Goal: Information Seeking & Learning: Learn about a topic

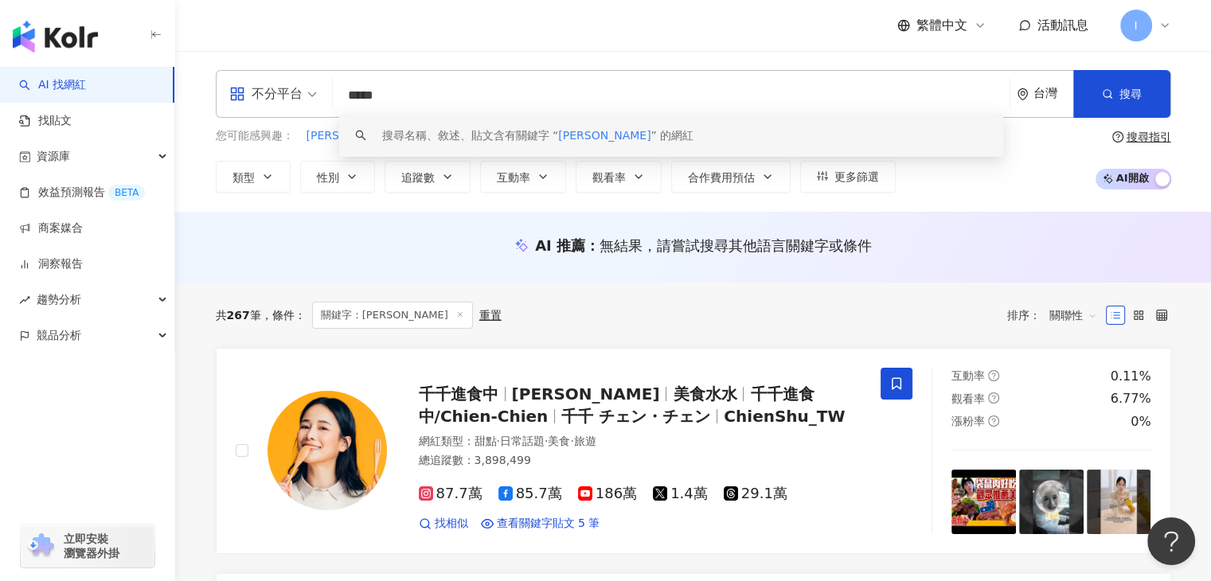
click at [412, 96] on input "*****" at bounding box center [671, 95] width 664 height 30
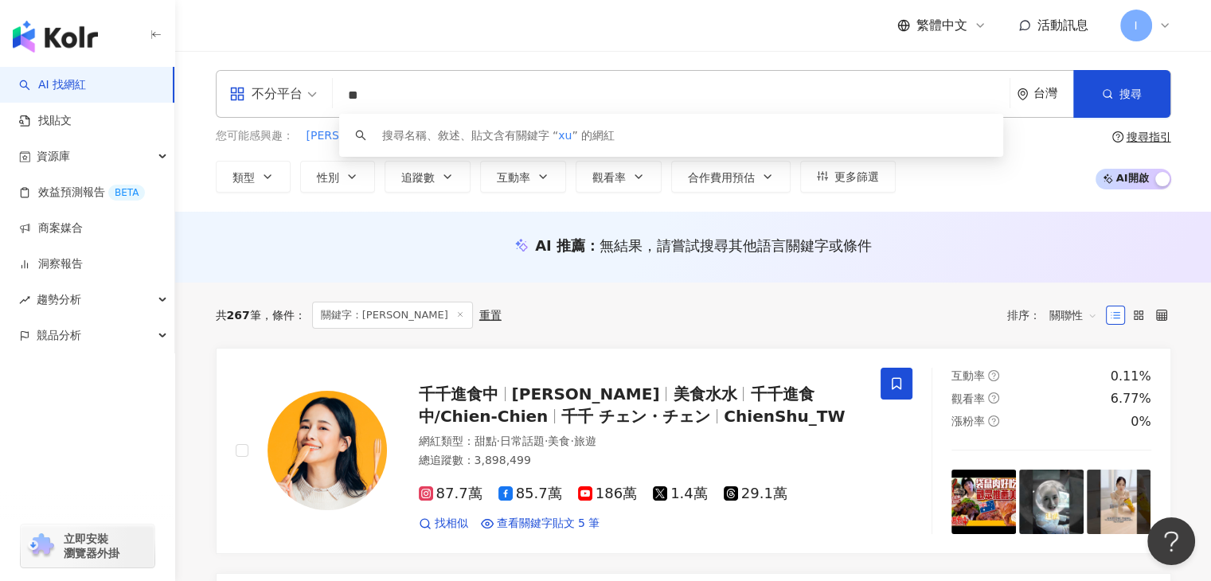
type input "*"
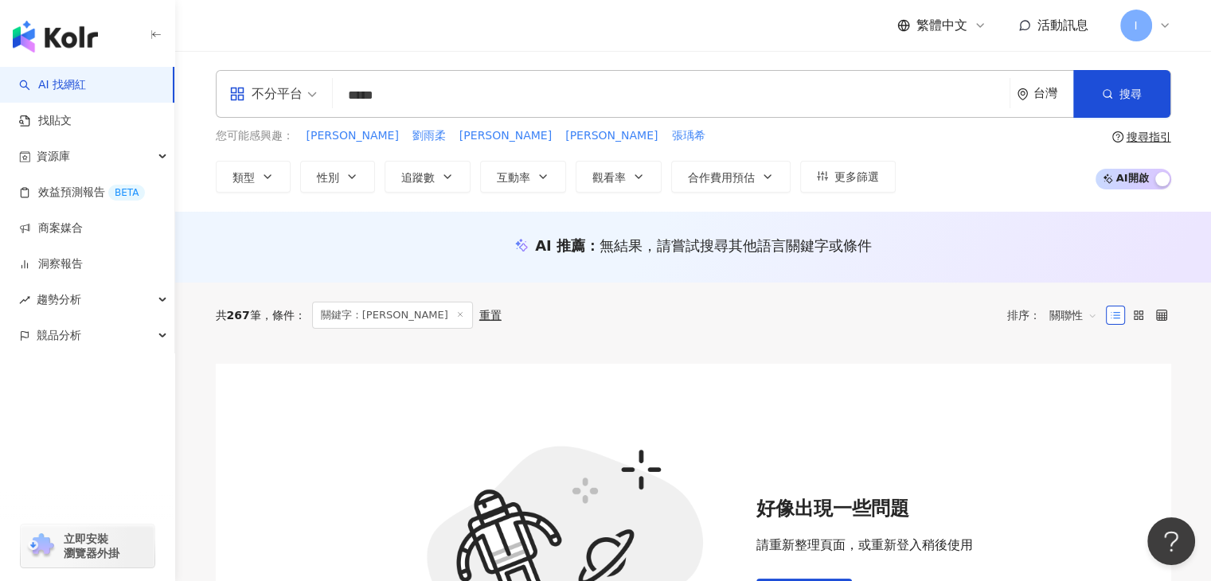
click at [438, 99] on input "*****" at bounding box center [671, 95] width 664 height 30
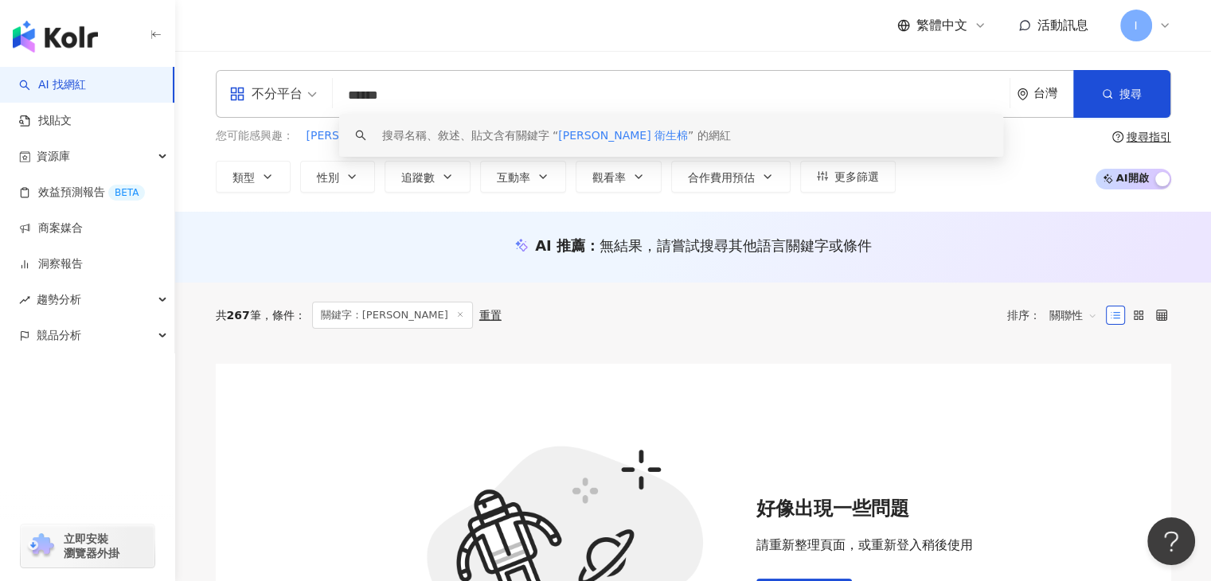
click at [365, 92] on input "******" at bounding box center [671, 95] width 664 height 30
click at [366, 96] on input "******" at bounding box center [671, 95] width 664 height 30
click at [478, 84] on input "**********" at bounding box center [671, 95] width 664 height 30
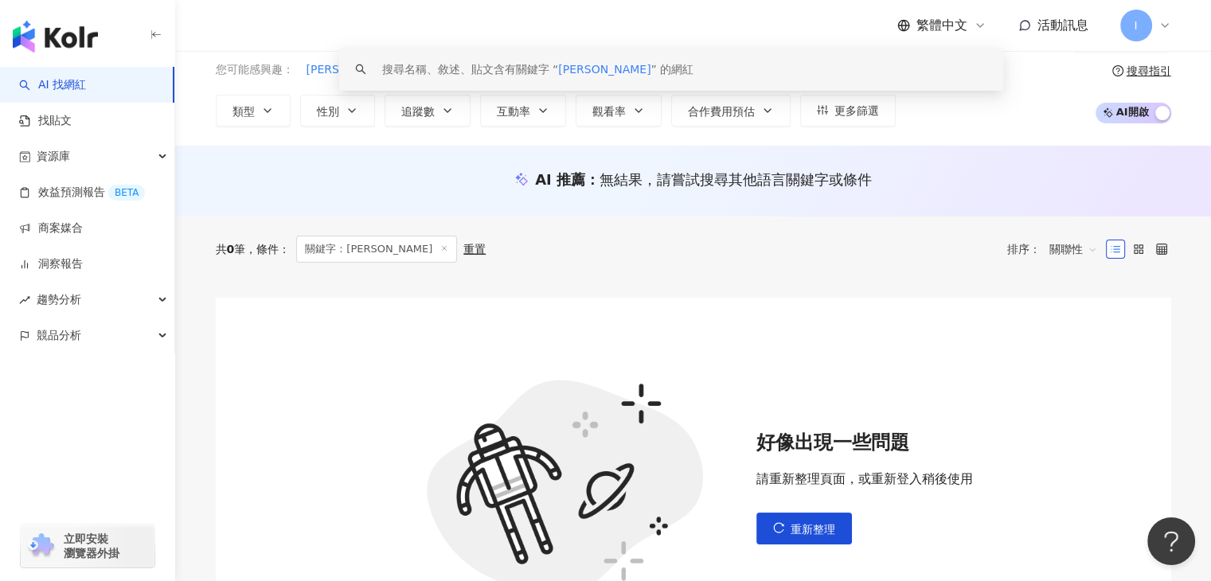
scroll to position [159, 0]
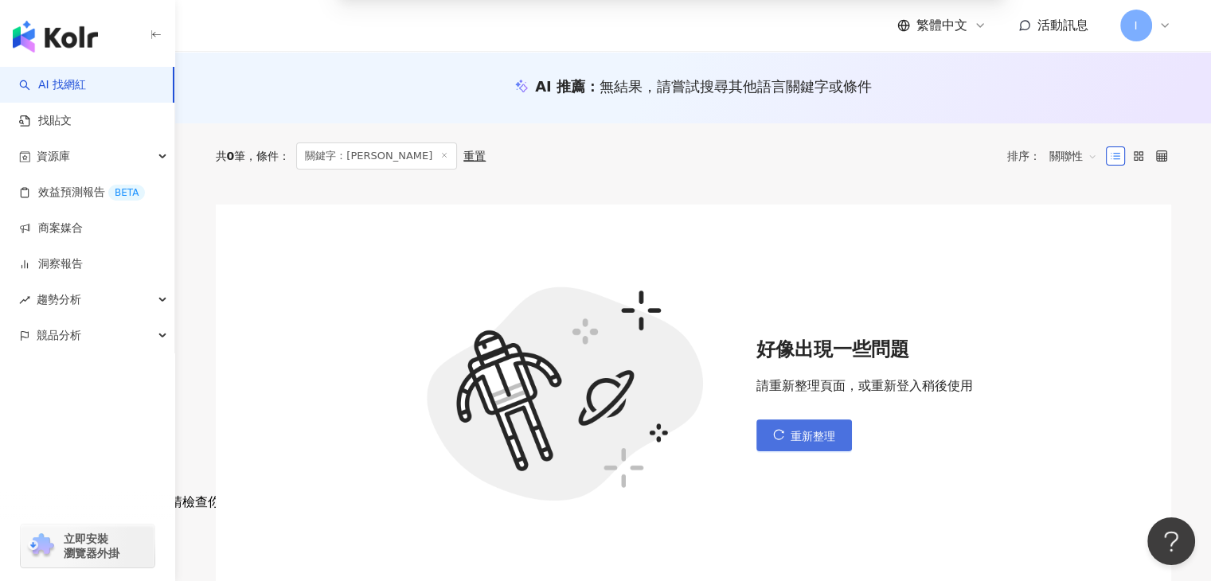
type input "**"
click at [812, 425] on button "重新整理" at bounding box center [804, 436] width 96 height 32
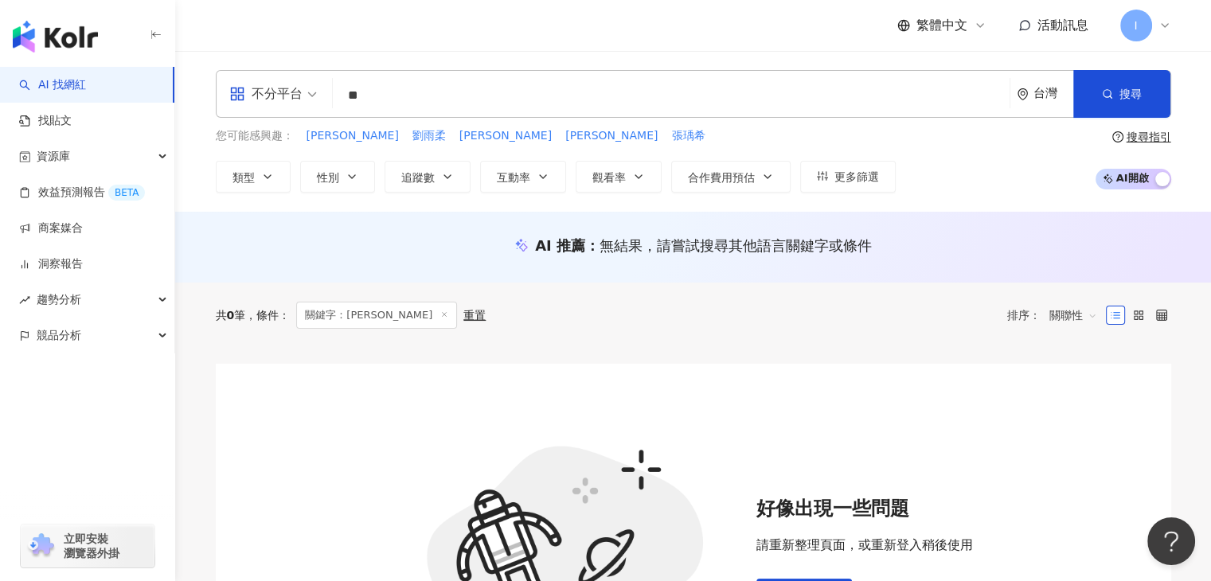
click at [82, 92] on link "AI 找網紅" at bounding box center [52, 85] width 67 height 16
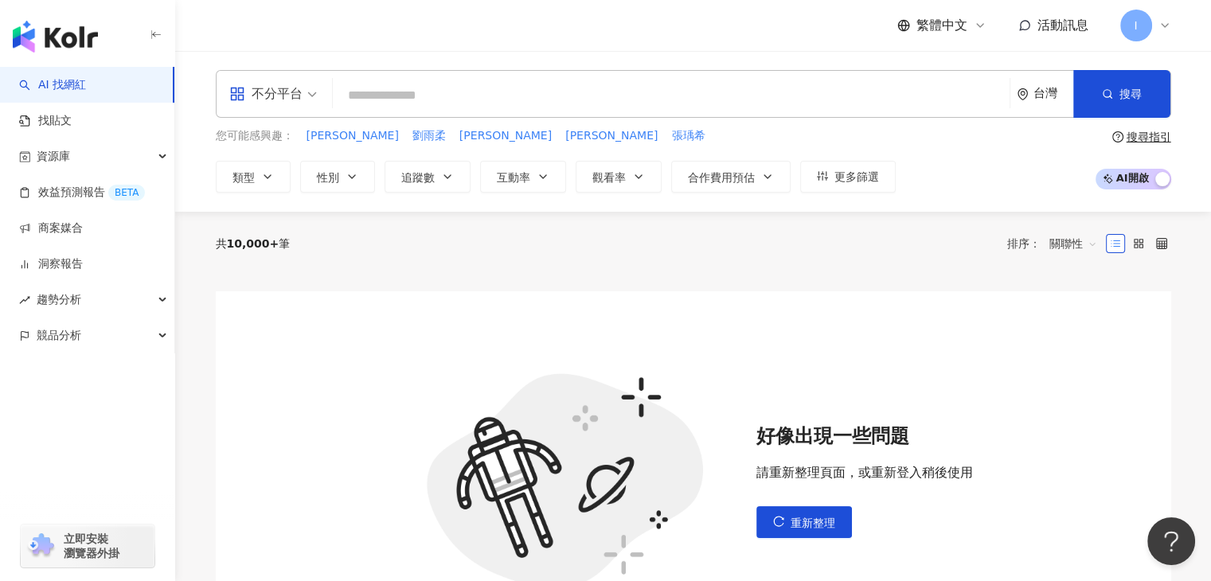
click at [405, 98] on input "search" at bounding box center [671, 95] width 664 height 30
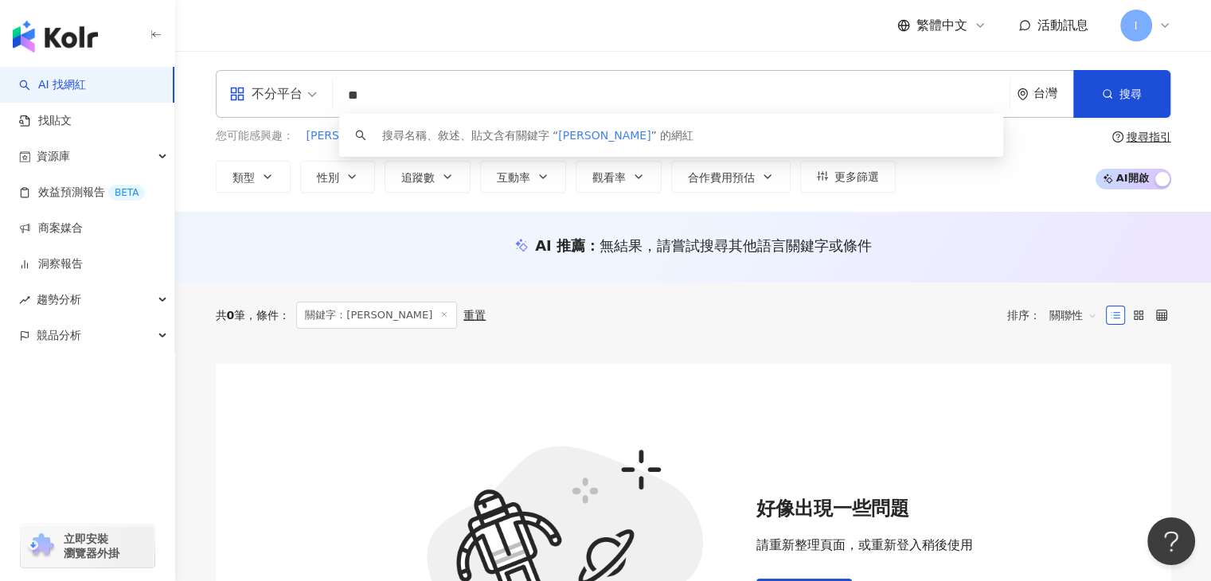
type input "*"
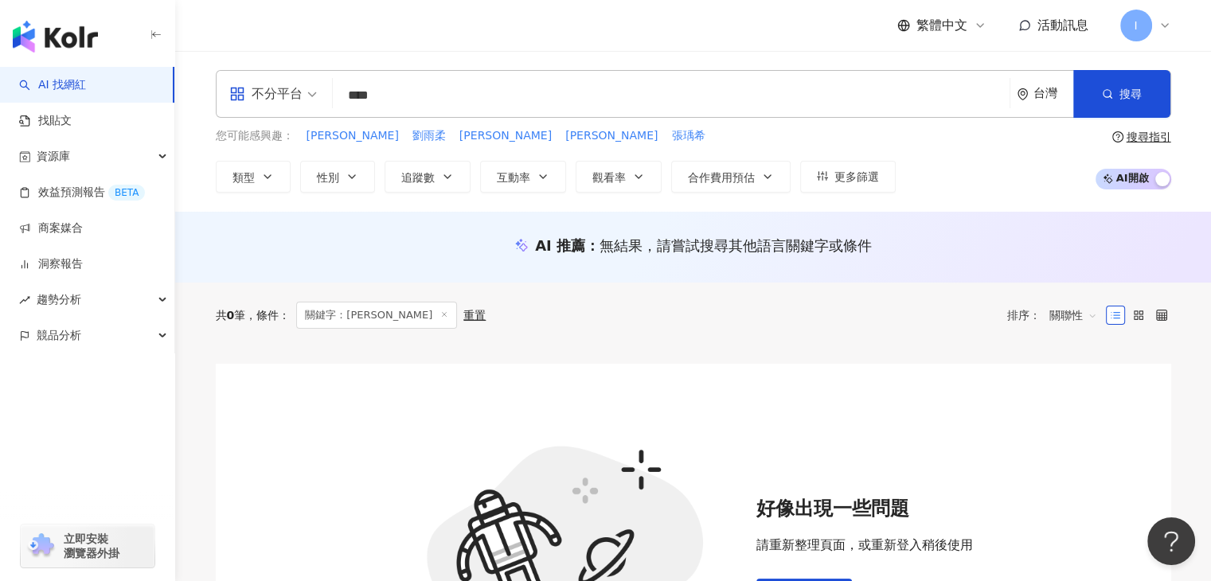
type input "****"
click at [440, 311] on icon at bounding box center [444, 315] width 8 height 8
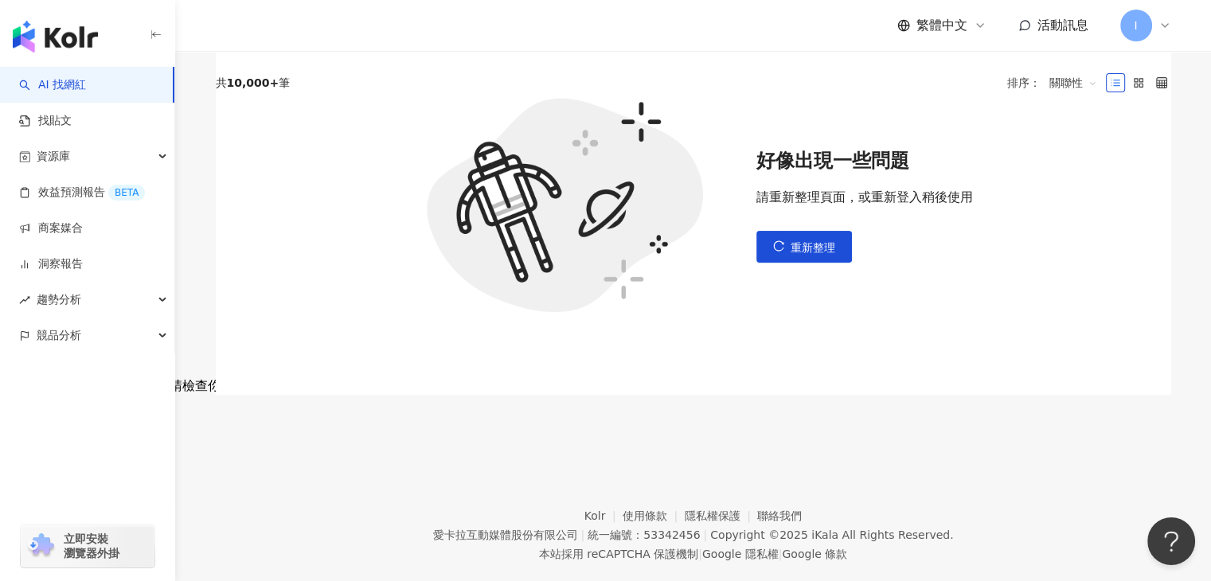
scroll to position [300, 0]
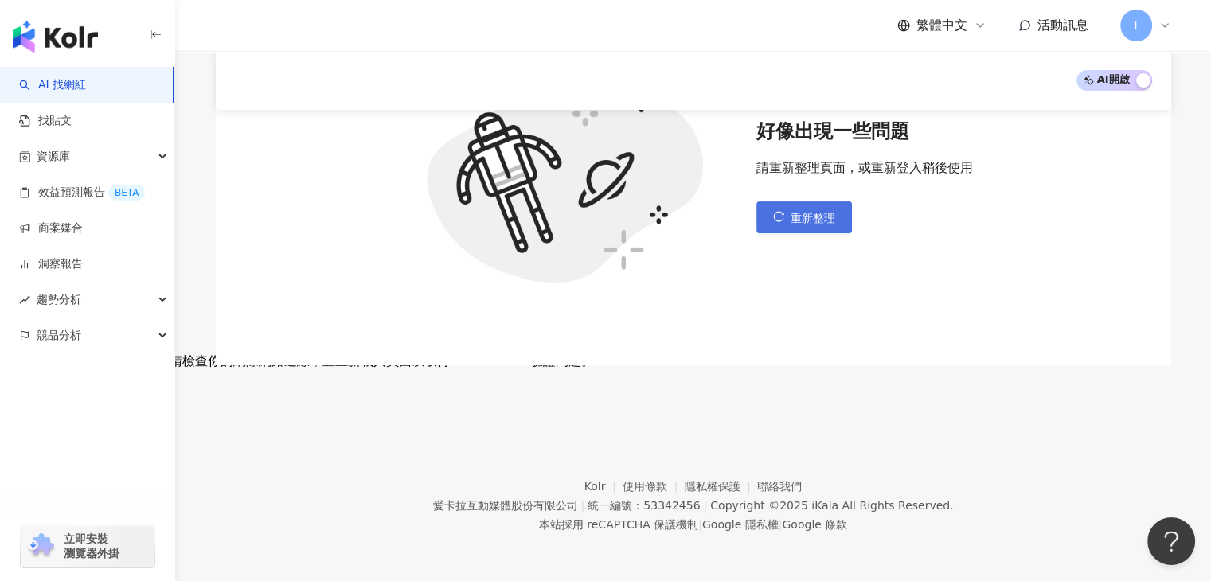
click at [806, 212] on span "重新整理" at bounding box center [813, 218] width 45 height 13
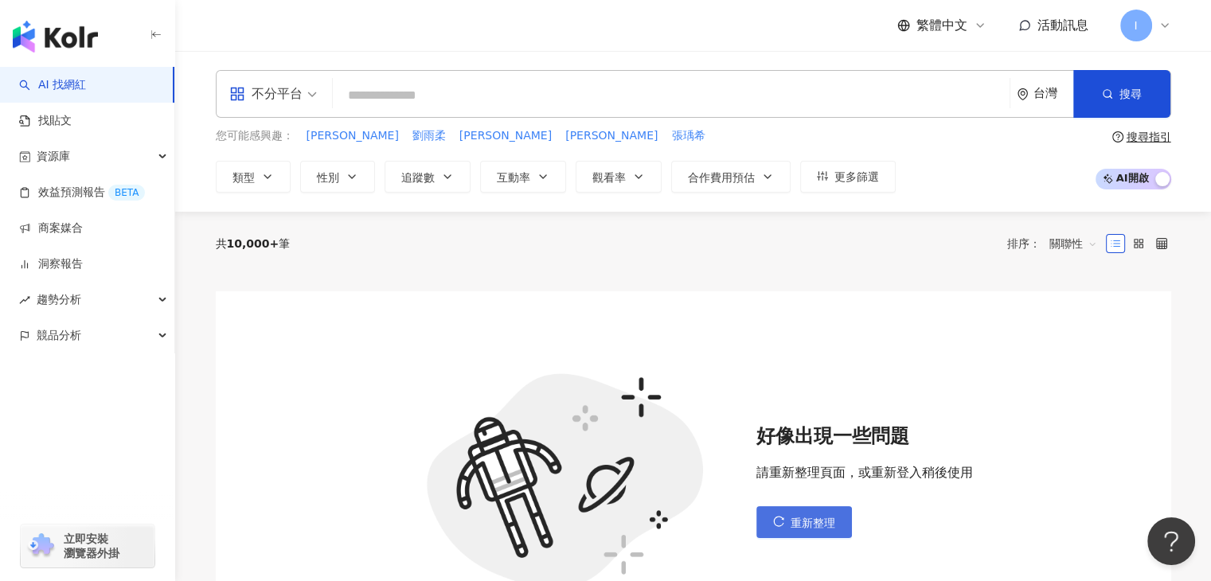
click at [847, 530] on button "重新整理" at bounding box center [804, 522] width 96 height 32
click at [38, 35] on img "button" at bounding box center [55, 37] width 85 height 32
click at [61, 38] on img "button" at bounding box center [55, 37] width 85 height 32
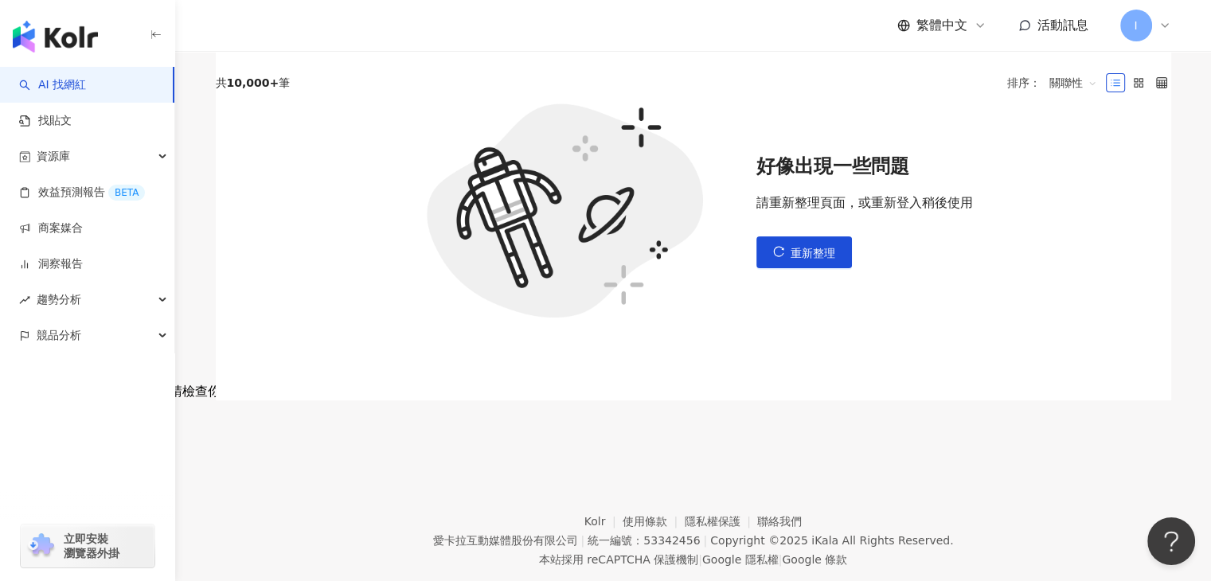
scroll to position [300, 0]
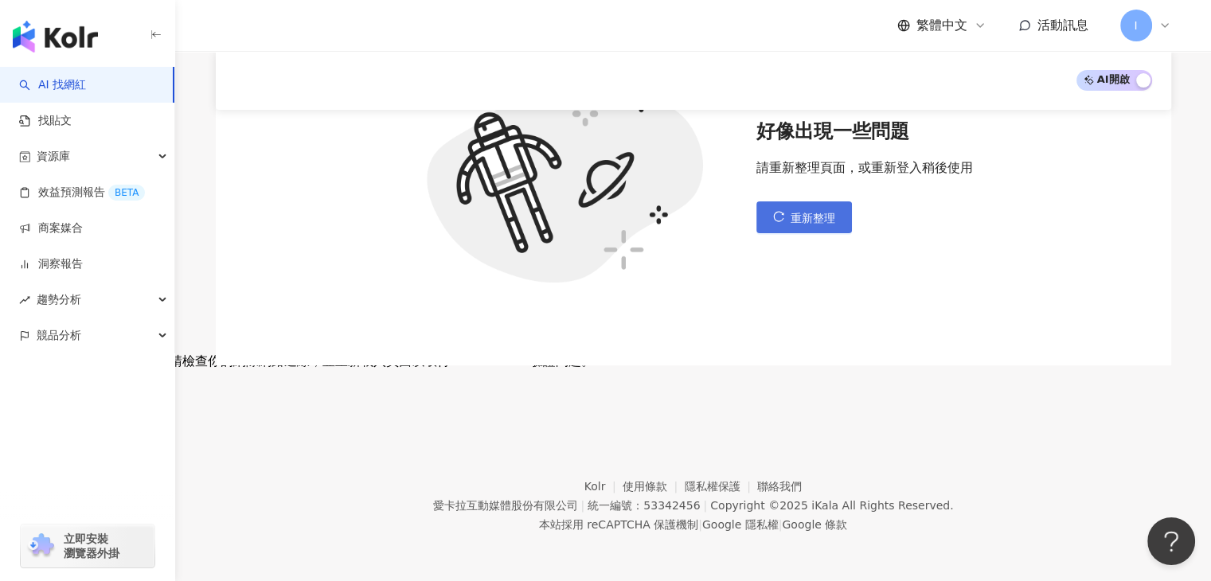
click at [800, 212] on span "重新整理" at bounding box center [813, 218] width 45 height 13
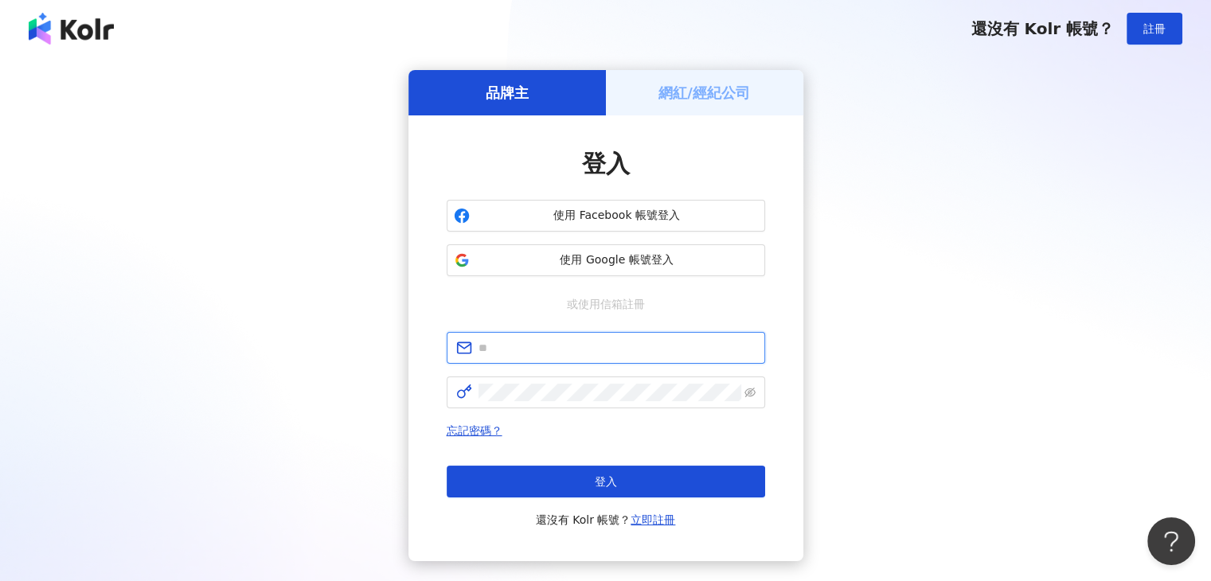
click at [600, 345] on input "text" at bounding box center [617, 348] width 277 height 18
type input "**********"
click button "登入" at bounding box center [606, 482] width 319 height 32
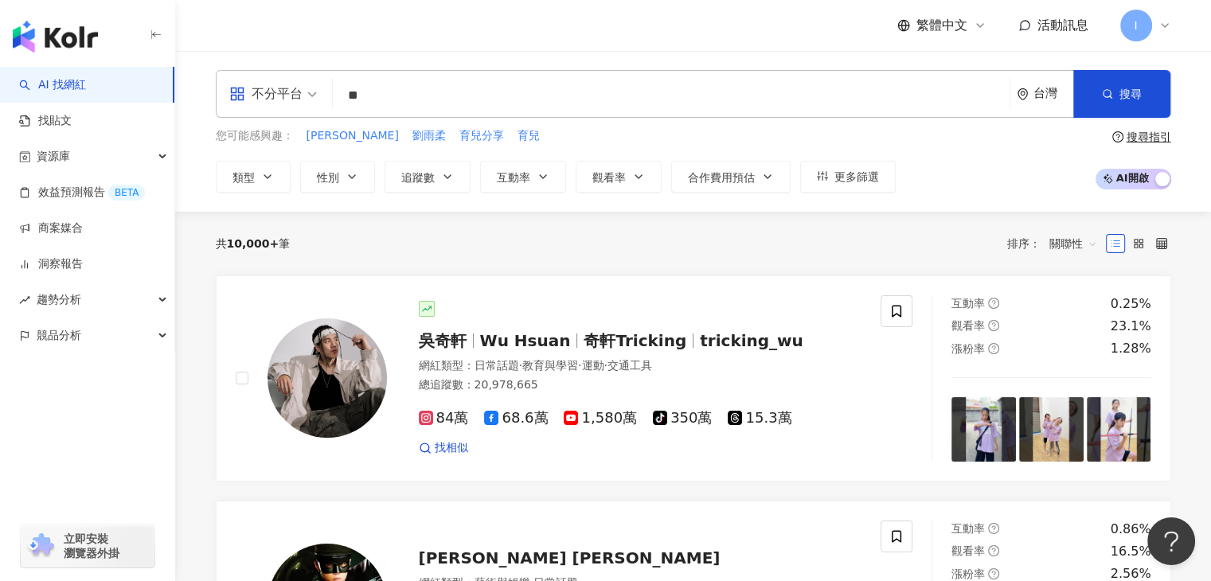
type input "*"
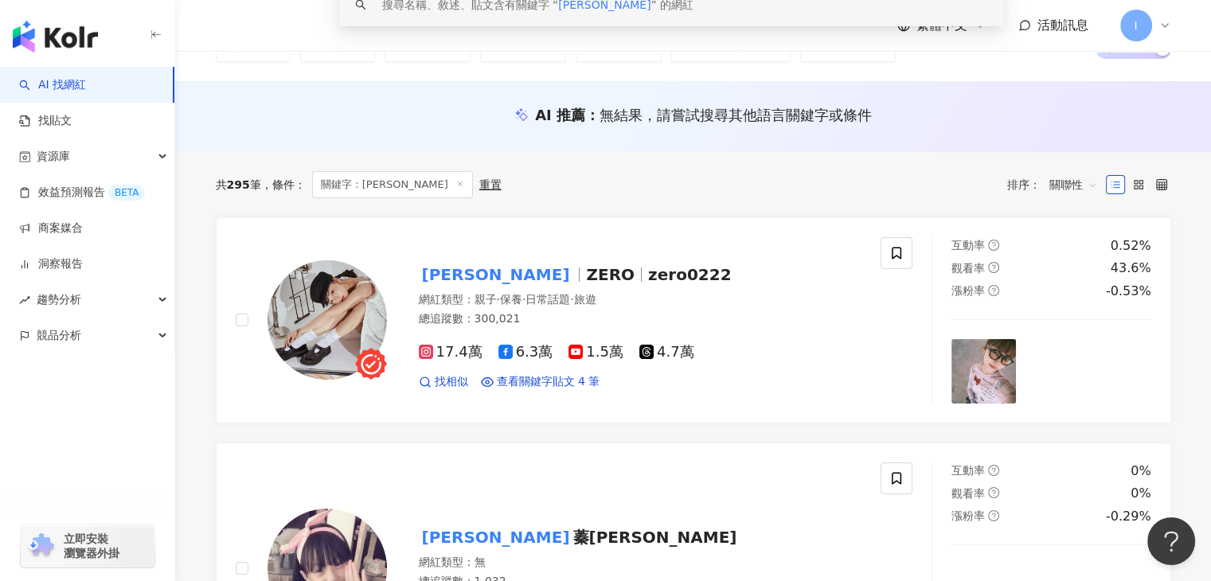
scroll to position [159, 0]
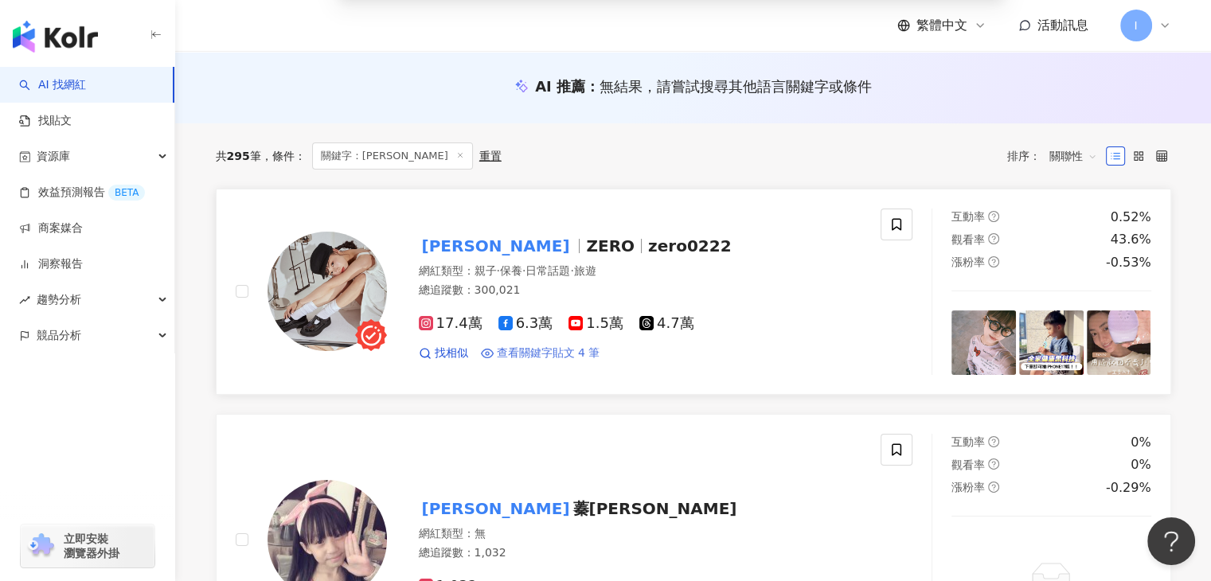
click at [569, 350] on span "查看關鍵字貼文 4 筆" at bounding box center [549, 354] width 104 height 16
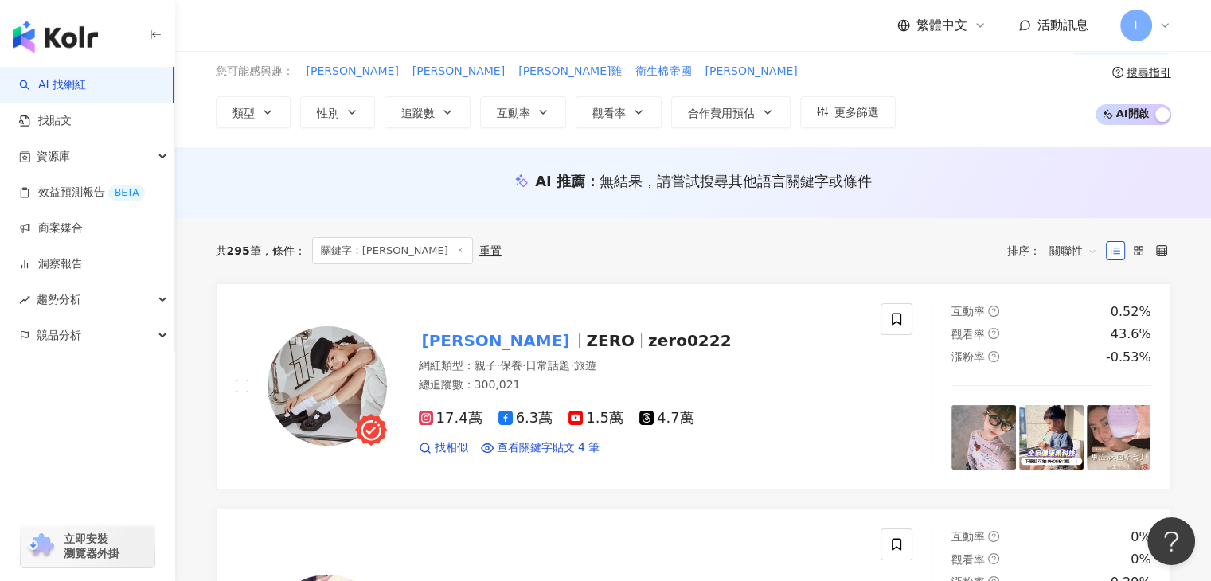
scroll to position [0, 0]
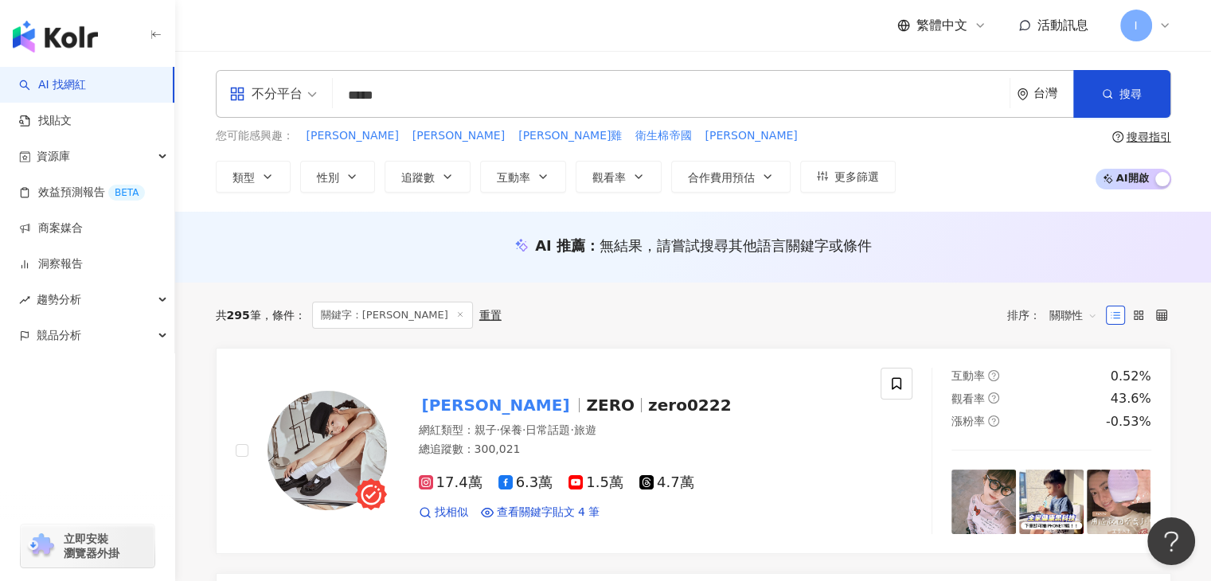
click at [440, 92] on input "*****" at bounding box center [671, 95] width 664 height 30
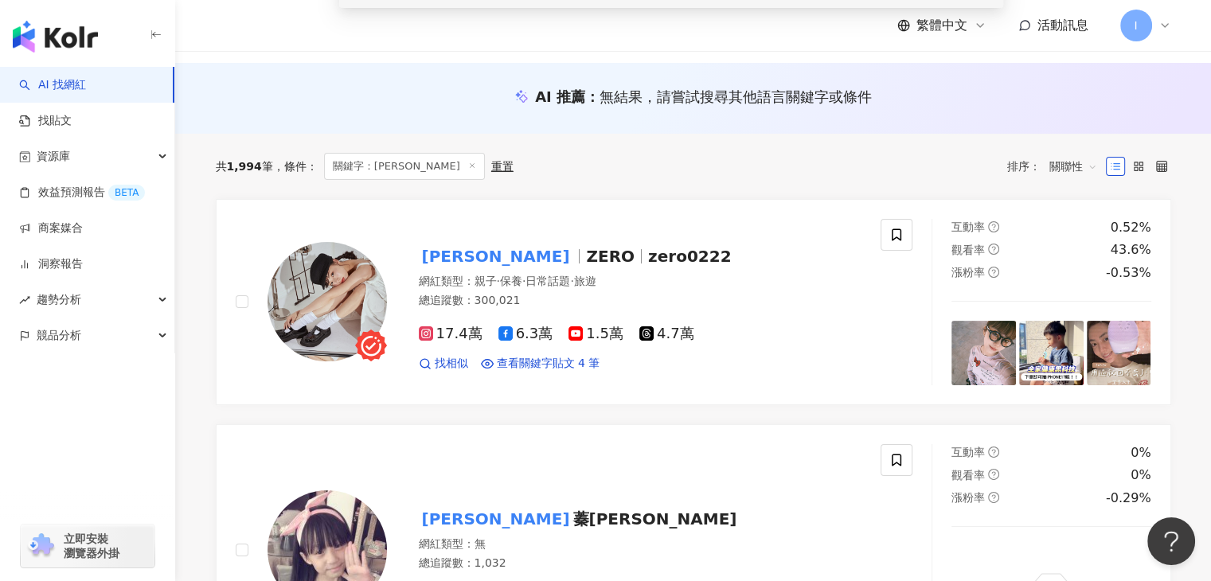
scroll to position [159, 0]
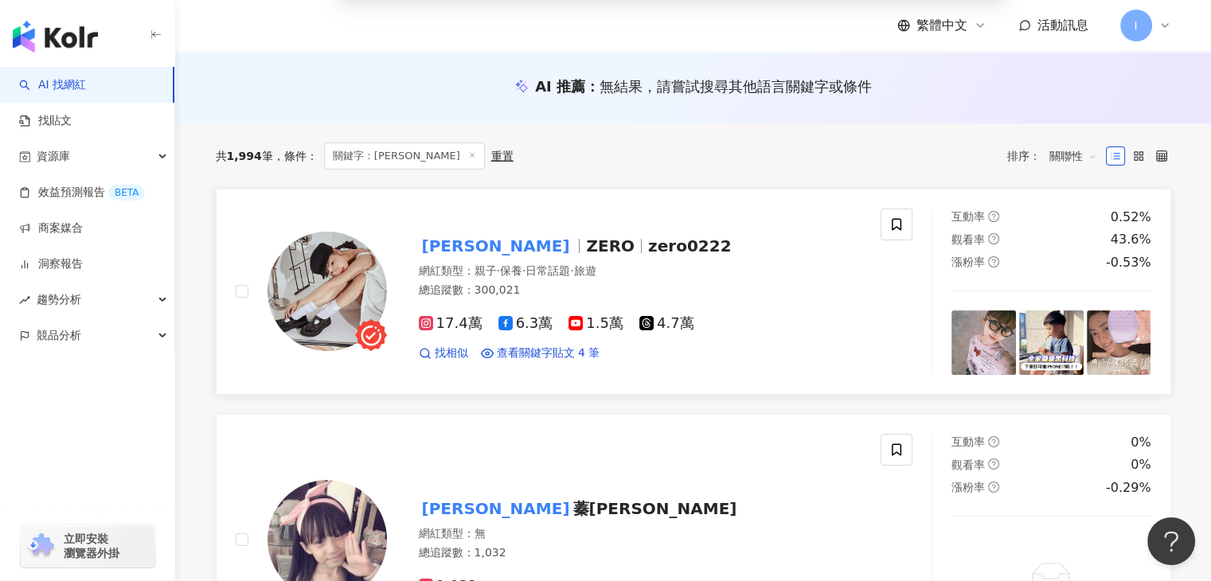
type input "******"
click at [648, 249] on span "zero0222" at bounding box center [689, 245] width 83 height 19
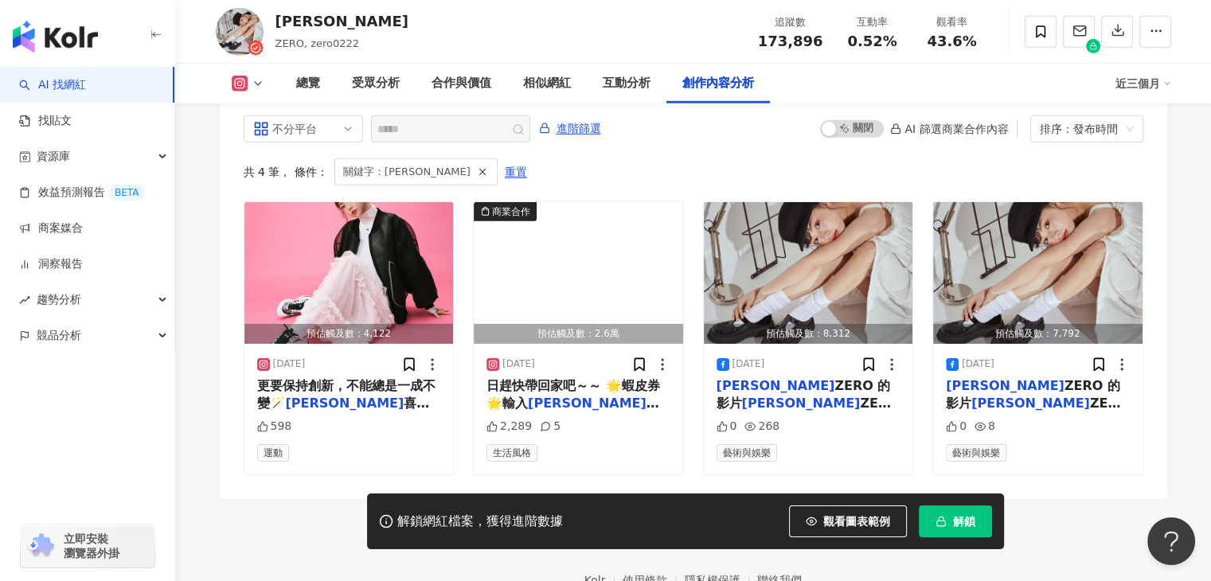
scroll to position [5062, 0]
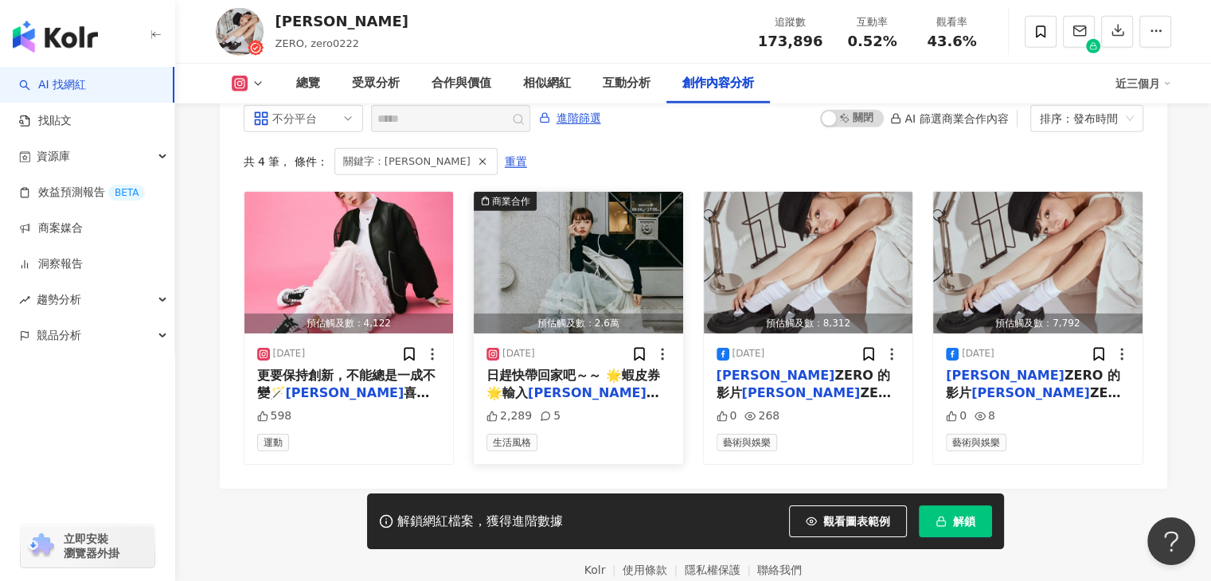
click at [596, 368] on span "日趕快帶回家吧～～ 🌟蝦皮券🌟輸入" at bounding box center [574, 384] width 174 height 33
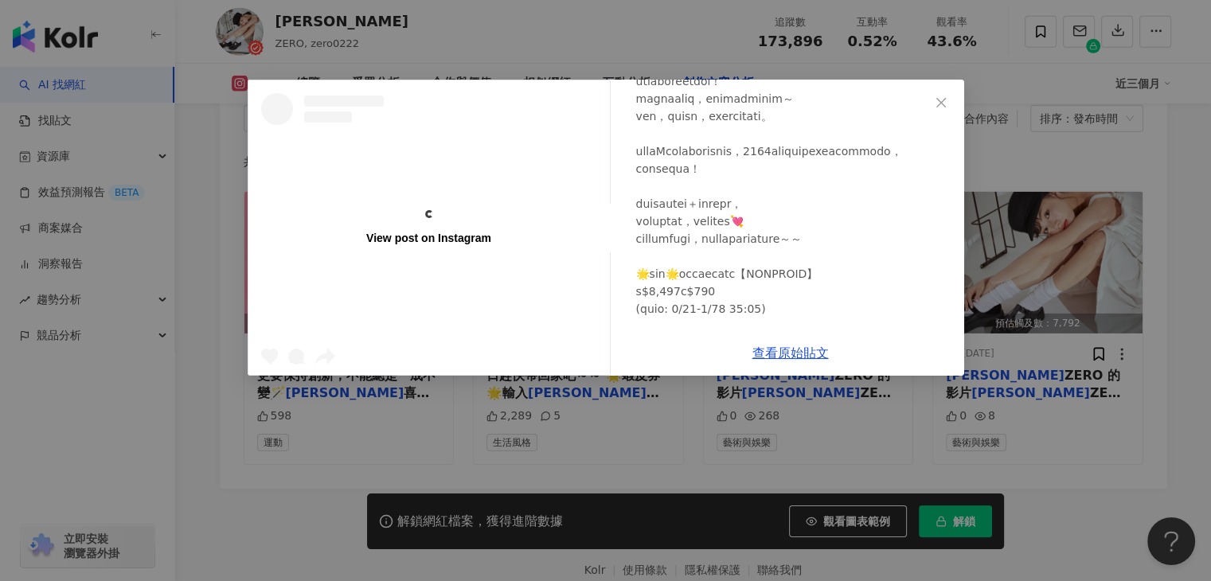
scroll to position [239, 0]
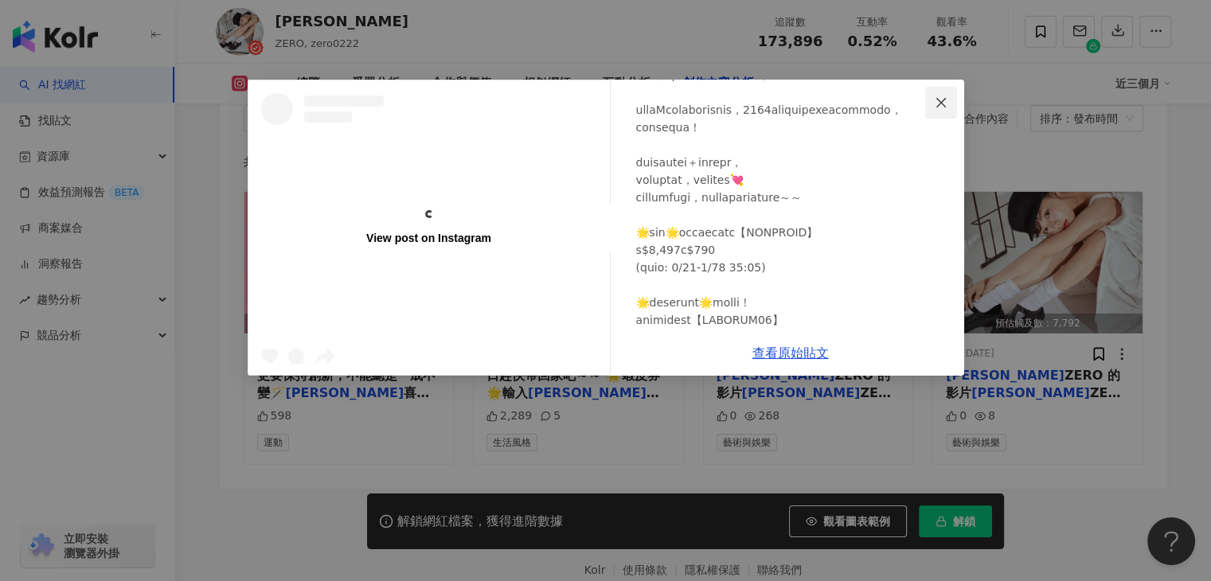
click at [943, 105] on icon "close" at bounding box center [941, 102] width 10 height 10
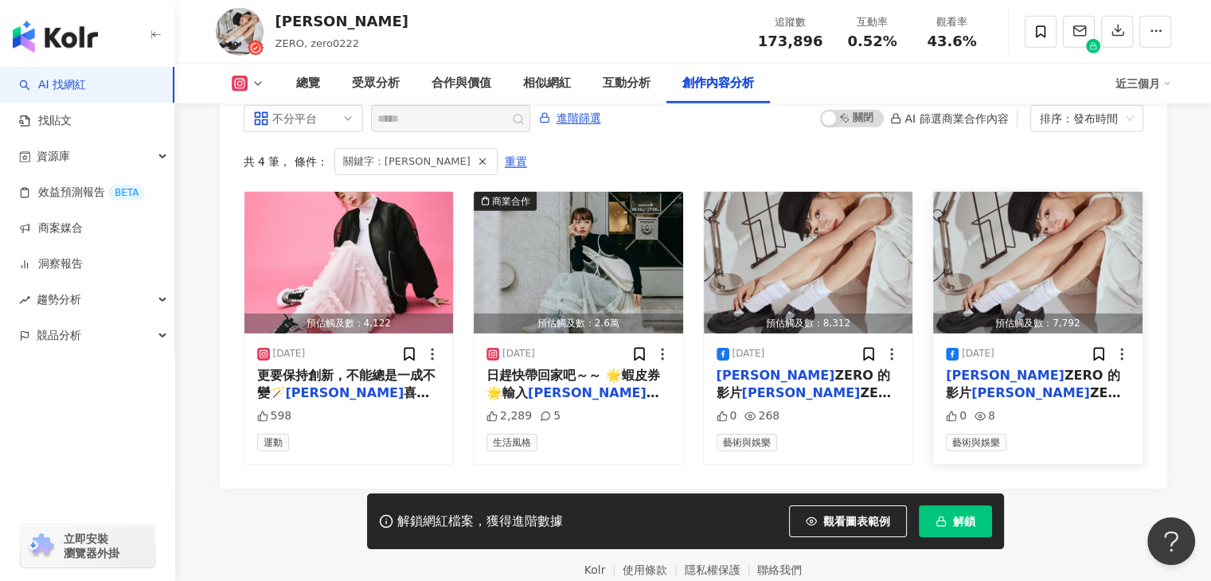
click at [1022, 192] on img "button" at bounding box center [1037, 263] width 209 height 142
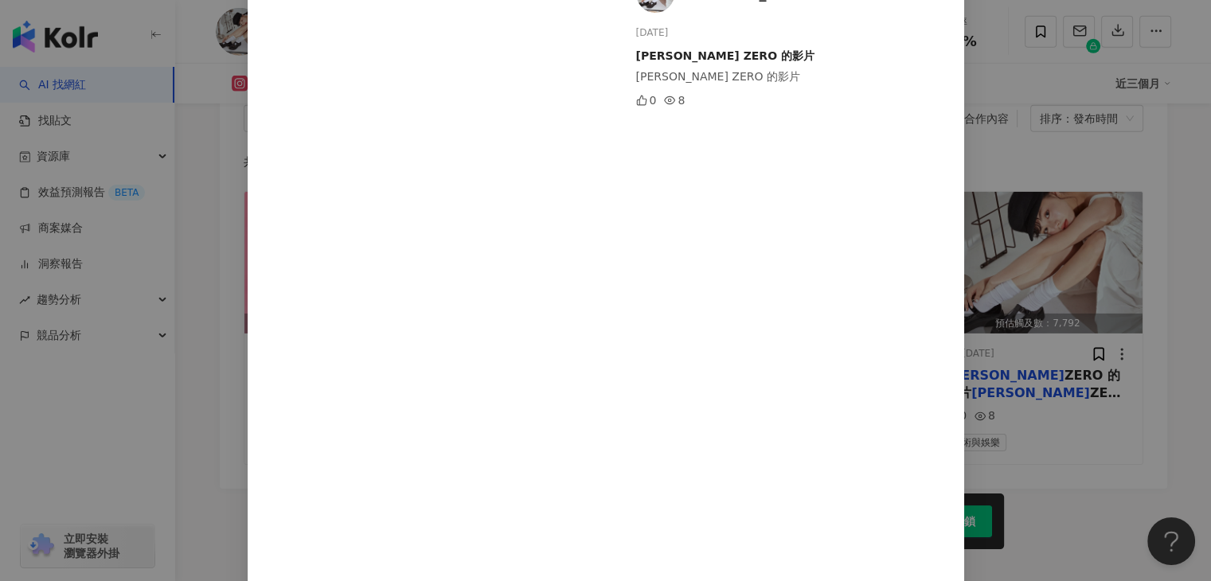
scroll to position [0, 0]
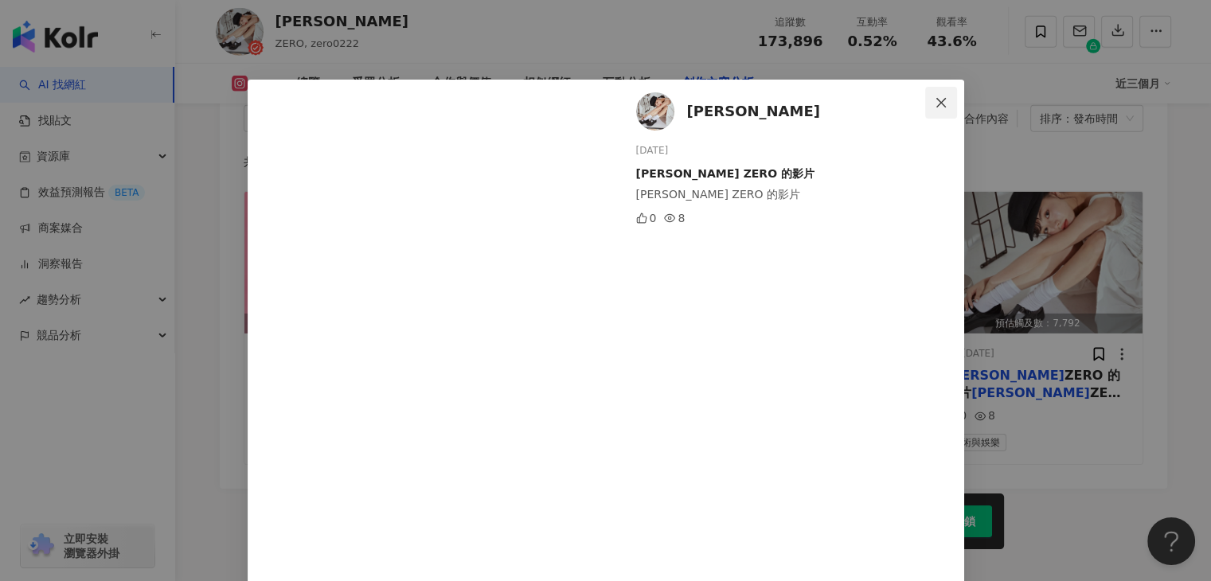
click at [940, 104] on icon "close" at bounding box center [941, 102] width 13 height 13
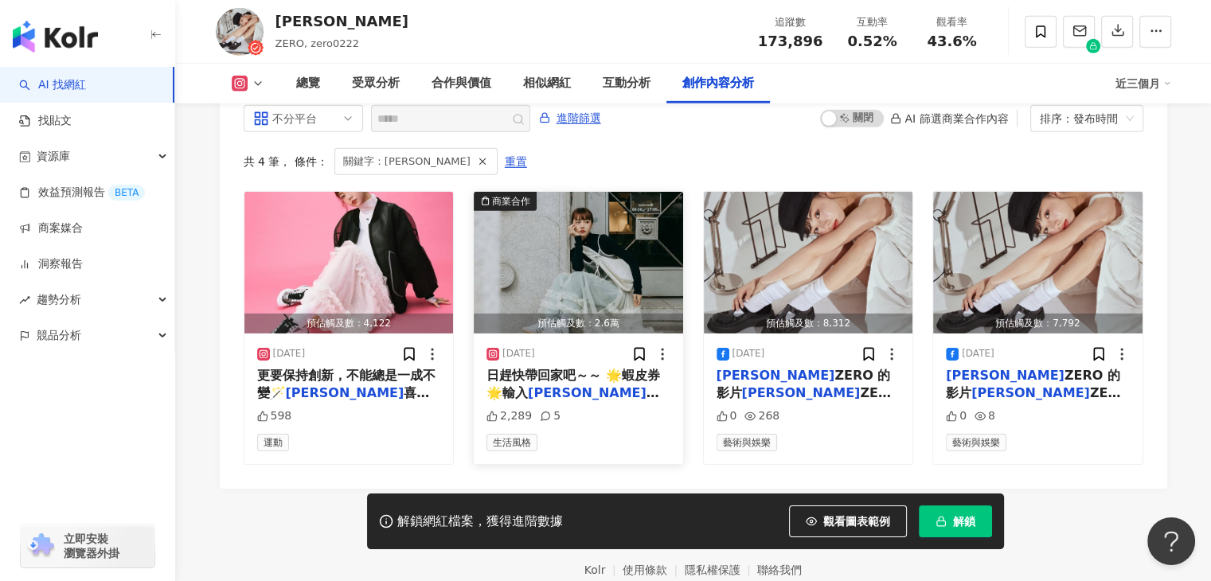
click at [508, 197] on img "button" at bounding box center [578, 263] width 209 height 142
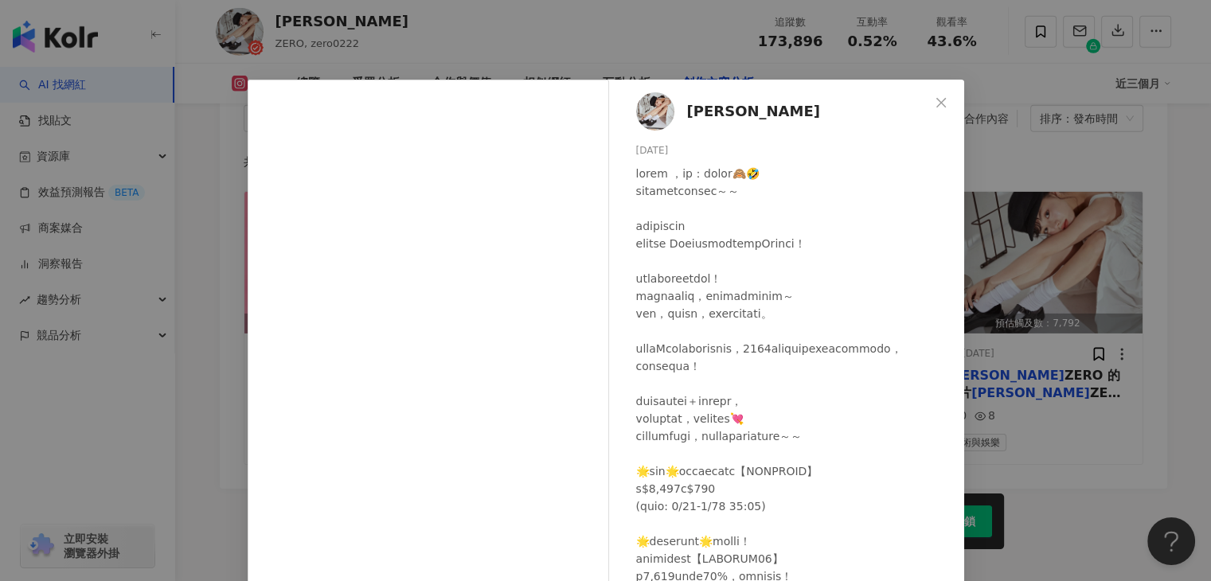
click at [936, 102] on icon "close" at bounding box center [941, 102] width 13 height 13
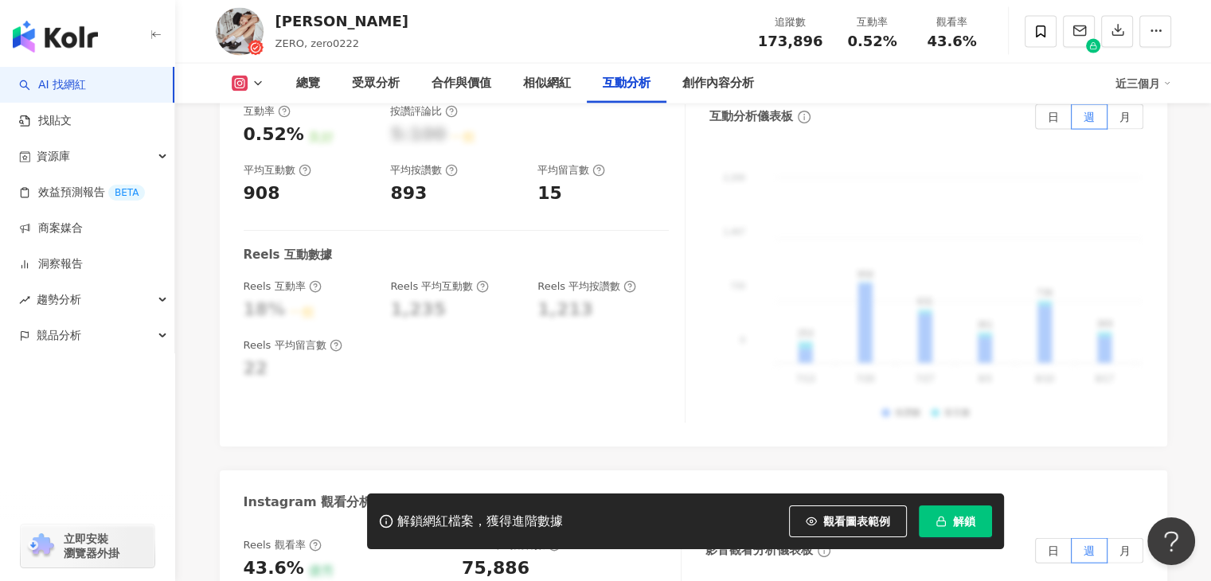
scroll to position [3230, 0]
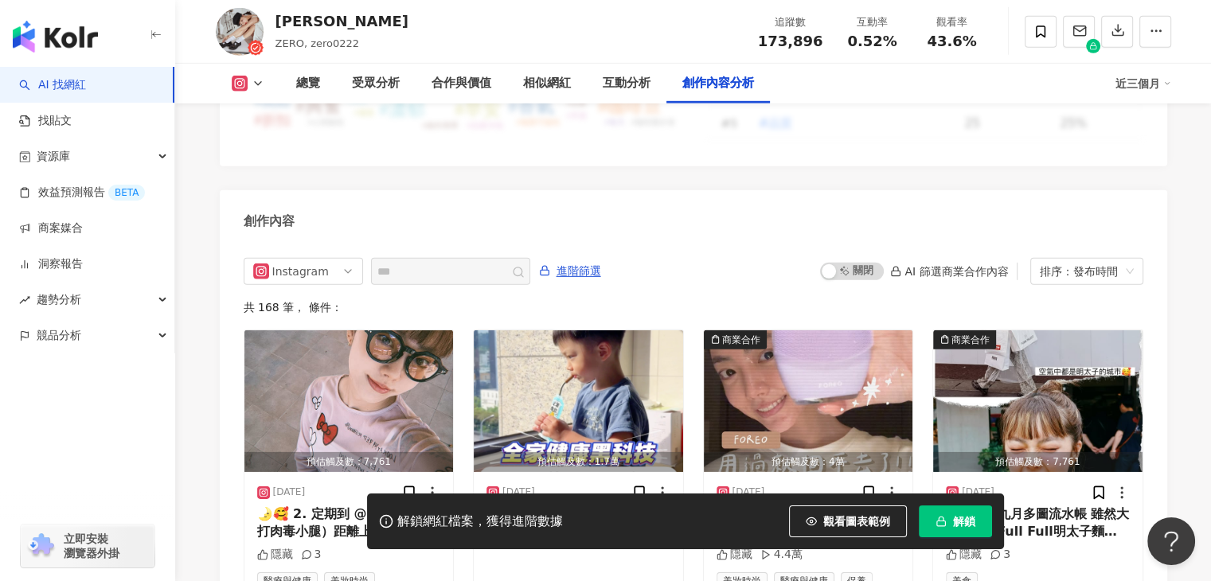
scroll to position [4937, 0]
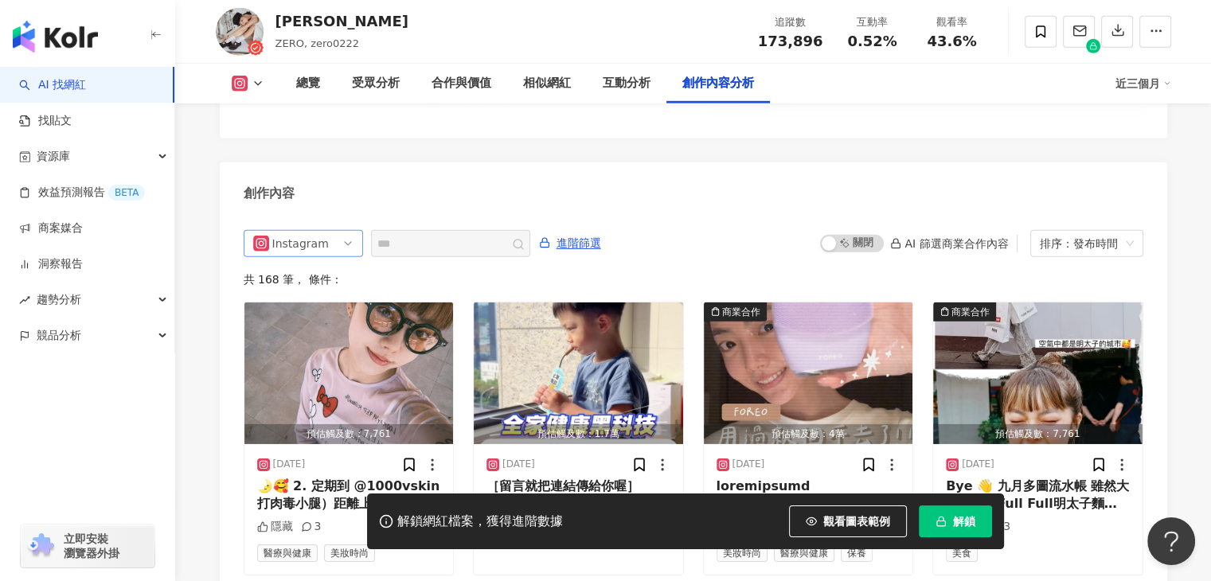
click at [339, 231] on span "Instagram" at bounding box center [303, 243] width 100 height 25
click at [599, 231] on span "進階篩選" at bounding box center [579, 243] width 45 height 25
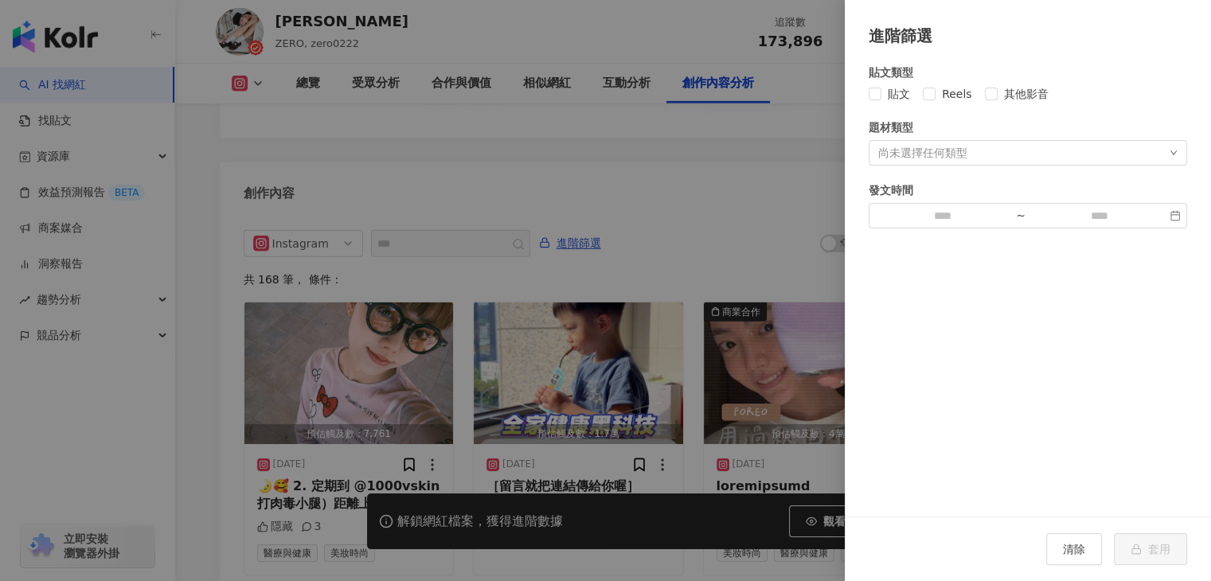
click at [980, 155] on div "尚未選擇任何類型" at bounding box center [1028, 152] width 319 height 25
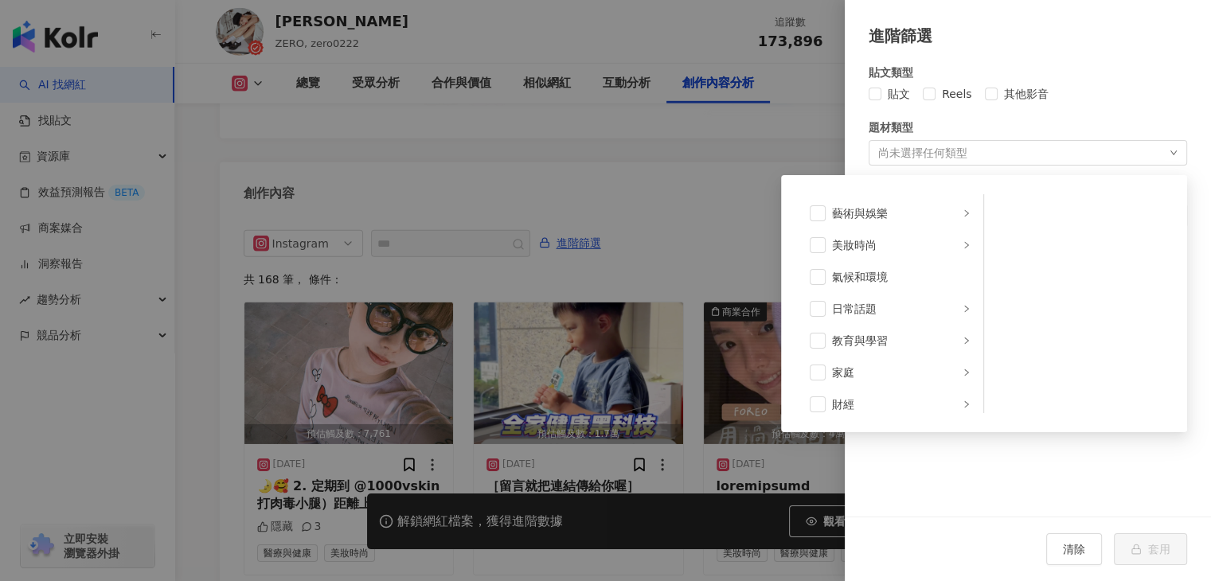
click at [980, 155] on div "尚未選擇任何類型 藝術與娛樂 美妝時尚 氣候和環境 日常話題 教育與學習 家庭 財經 美食 命理占卜 遊戲 法政社會 生活風格 影視娛樂 醫療與健康 寵物 攝…" at bounding box center [1028, 152] width 319 height 25
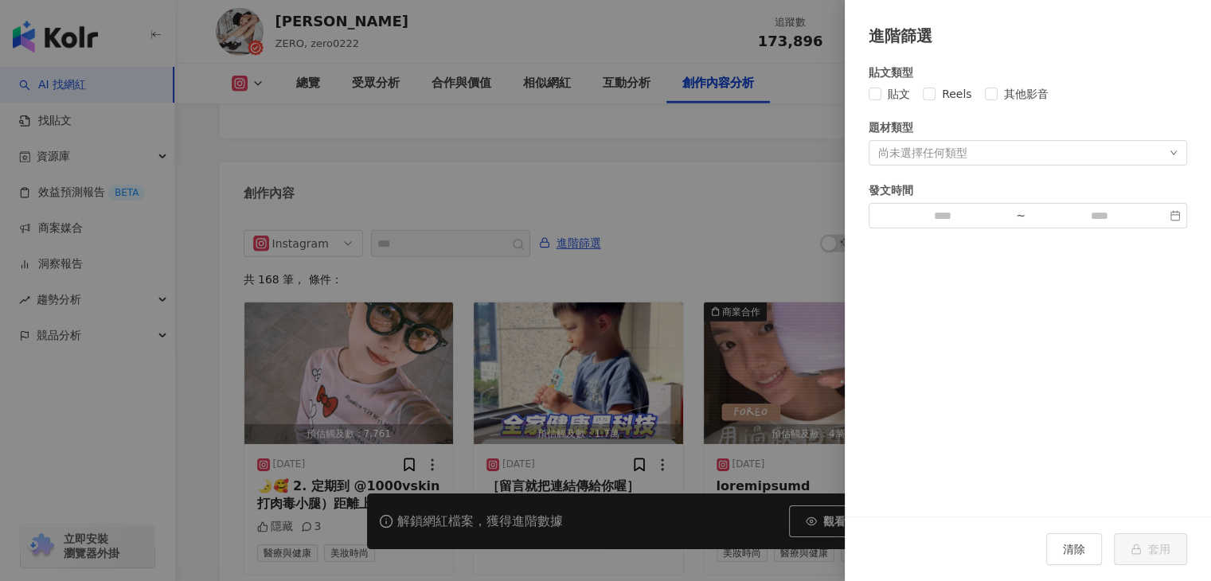
click at [937, 154] on div "尚未選擇任何類型" at bounding box center [922, 153] width 89 height 13
click at [954, 156] on div "尚未選擇任何類型" at bounding box center [922, 153] width 89 height 13
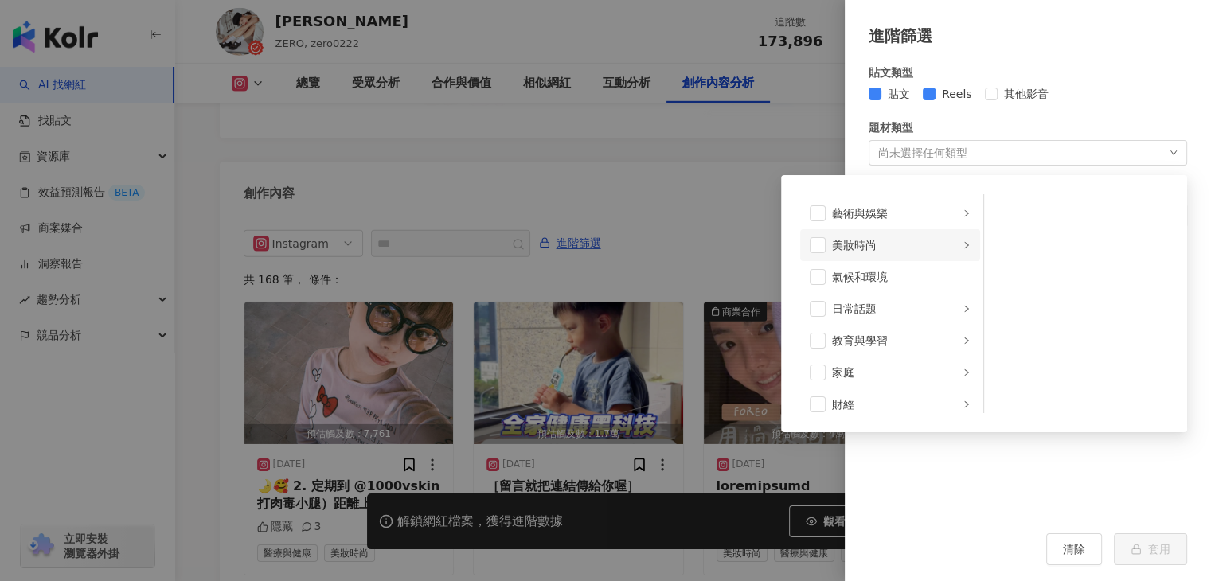
click at [963, 244] on icon "right" at bounding box center [967, 245] width 8 height 8
click at [940, 310] on div "日常話題" at bounding box center [895, 309] width 127 height 18
click at [813, 309] on span at bounding box center [818, 309] width 16 height 16
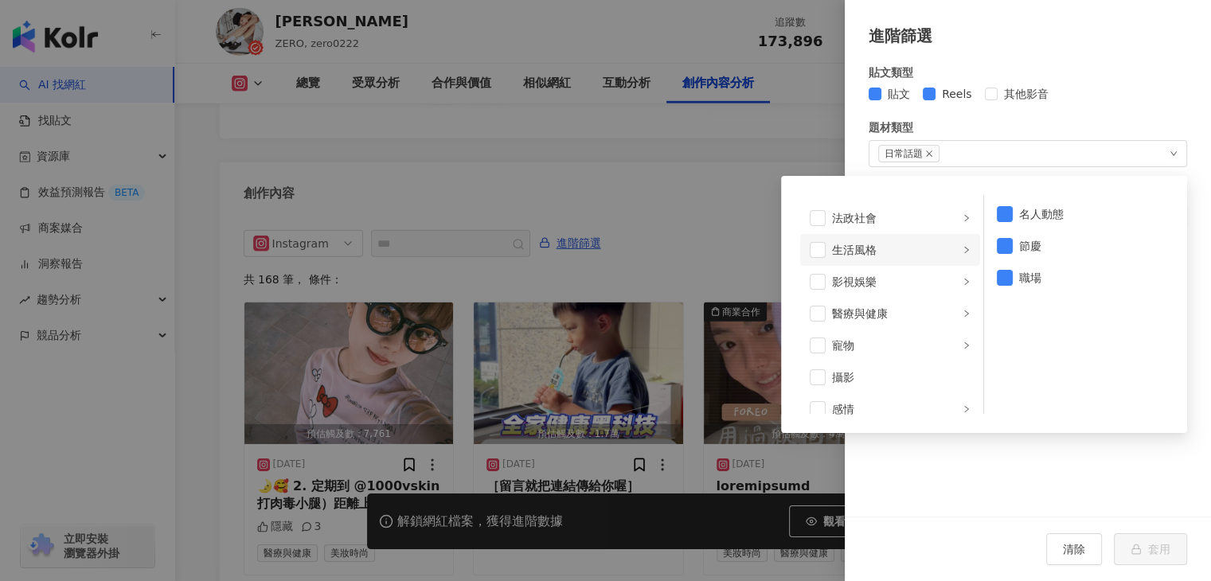
scroll to position [319, 0]
click at [935, 303] on div "醫療與健康" at bounding box center [895, 310] width 127 height 18
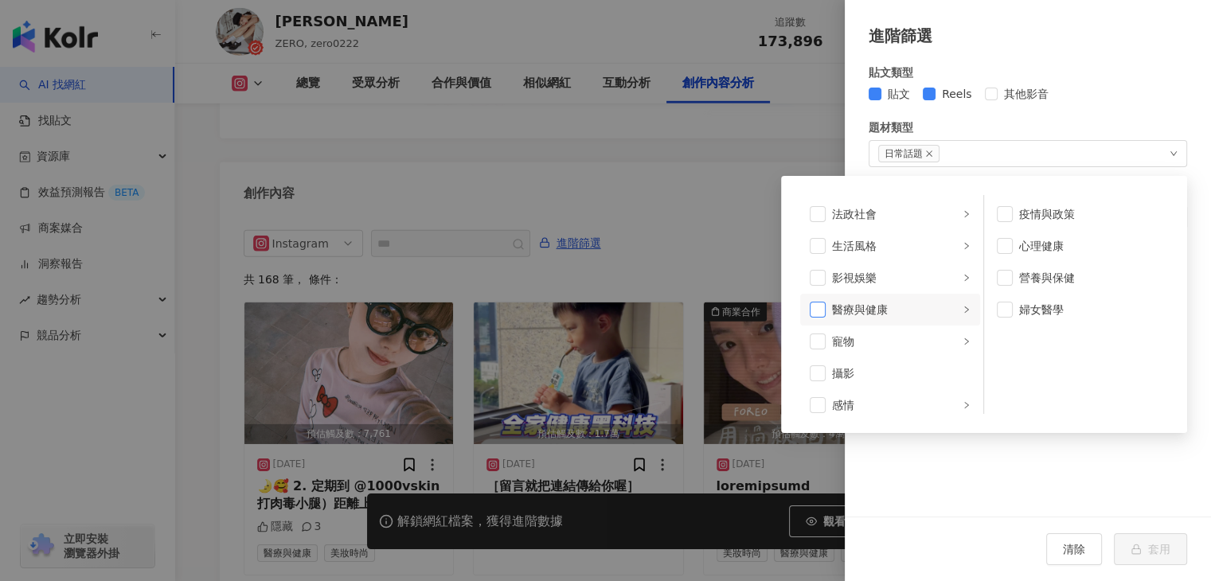
click at [820, 311] on span at bounding box center [818, 310] width 16 height 16
click at [816, 311] on span at bounding box center [818, 310] width 16 height 16
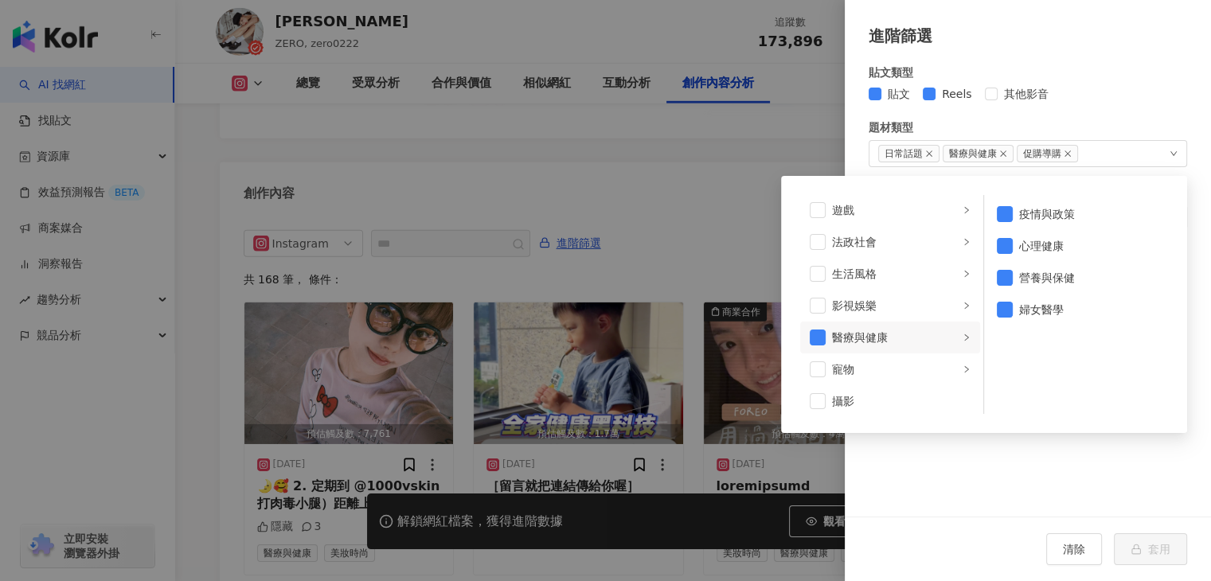
scroll to position [319, 0]
click at [881, 246] on div "生活風格" at bounding box center [895, 246] width 127 height 18
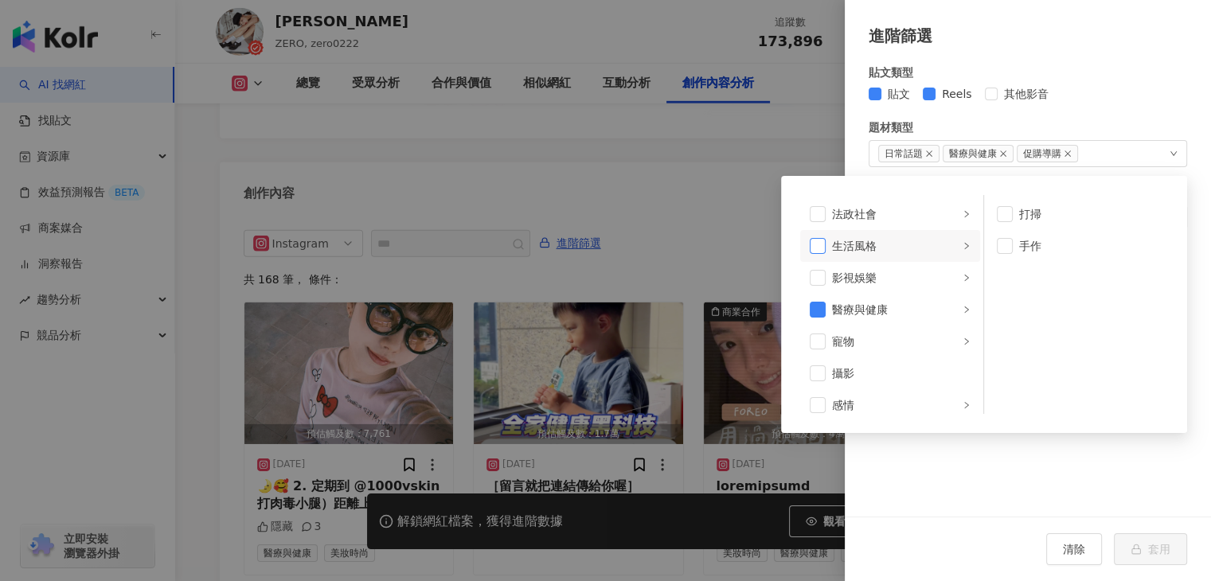
click at [821, 245] on span at bounding box center [818, 246] width 16 height 16
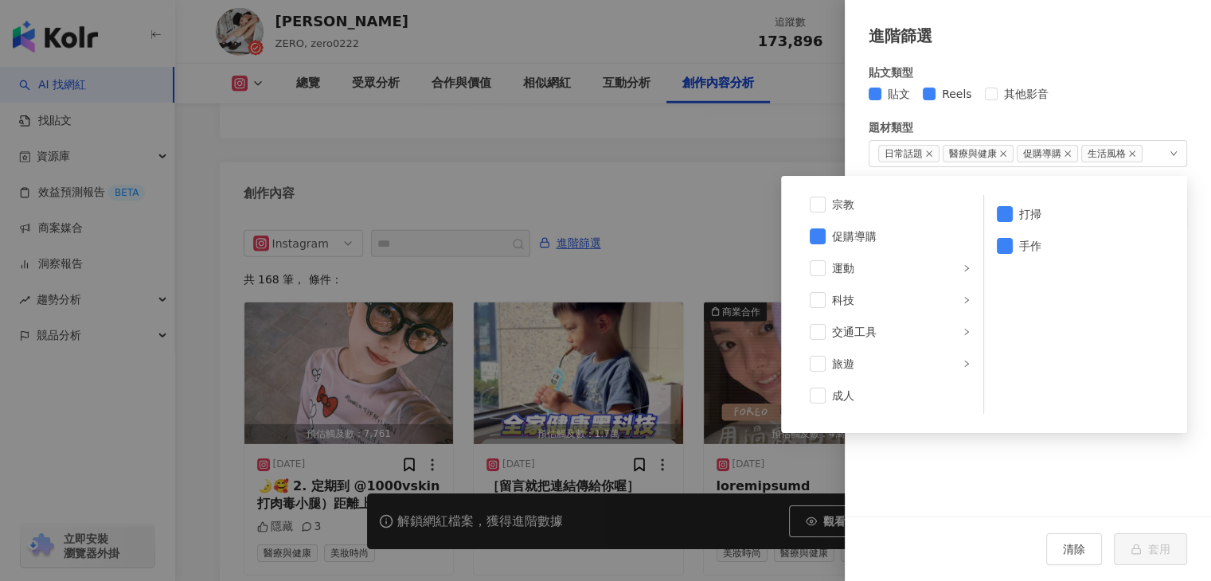
click at [1083, 309] on ul "打掃 手作" at bounding box center [1077, 304] width 187 height 219
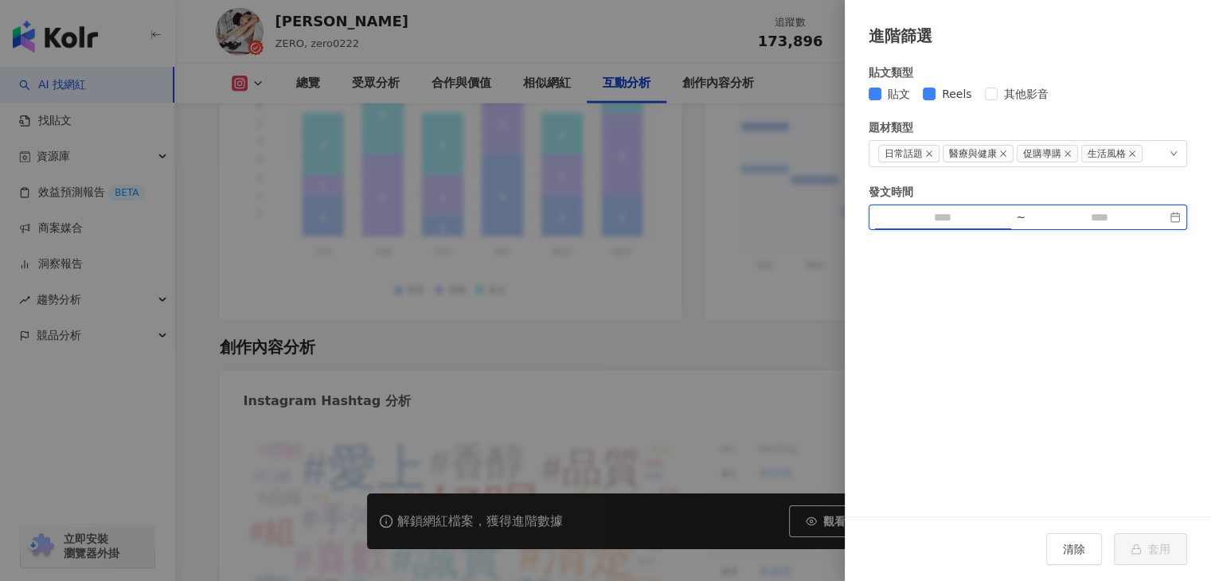
click at [991, 221] on input at bounding box center [942, 218] width 135 height 18
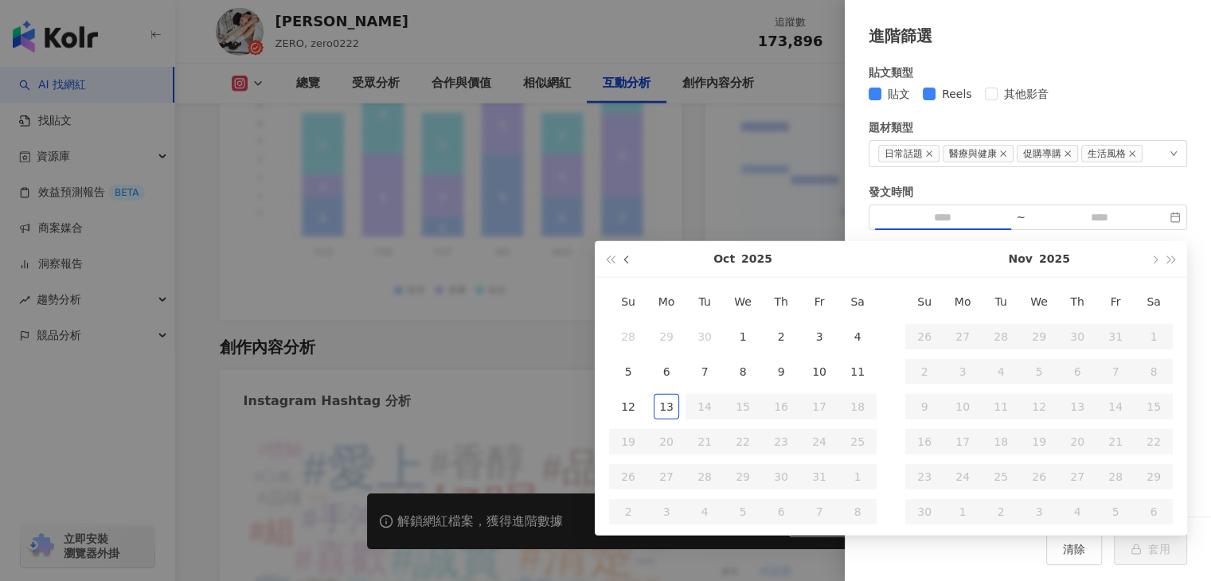
click at [628, 265] on button "button" at bounding box center [628, 259] width 18 height 36
click at [614, 262] on span "button" at bounding box center [610, 260] width 8 height 8
type input "**********"
click at [952, 400] on div "14" at bounding box center [962, 406] width 25 height 25
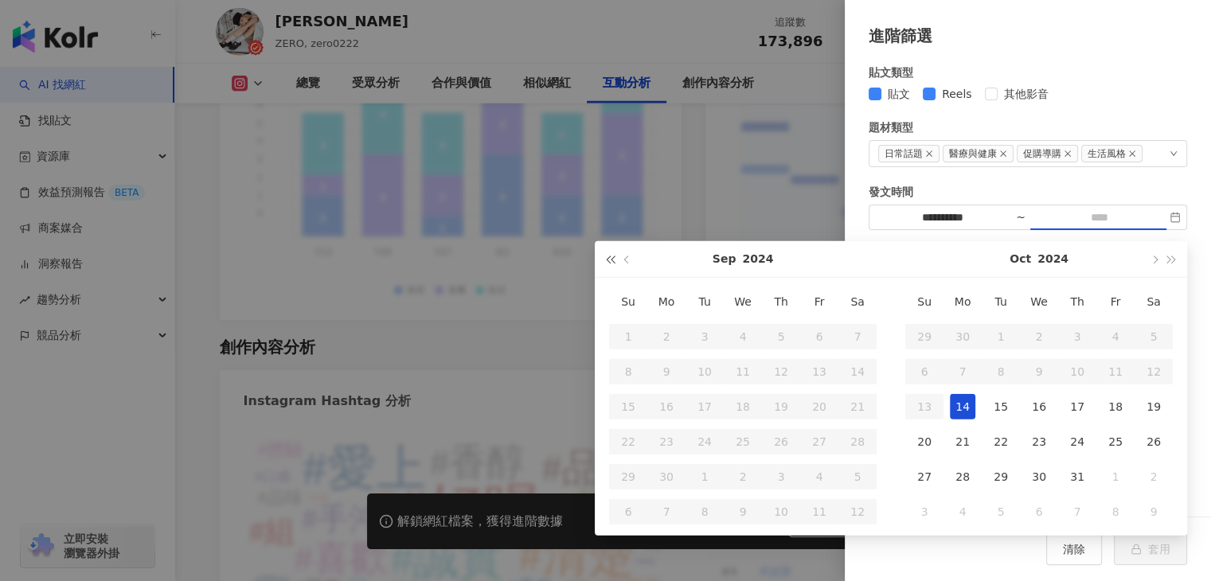
click at [609, 259] on span "button" at bounding box center [610, 260] width 8 height 8
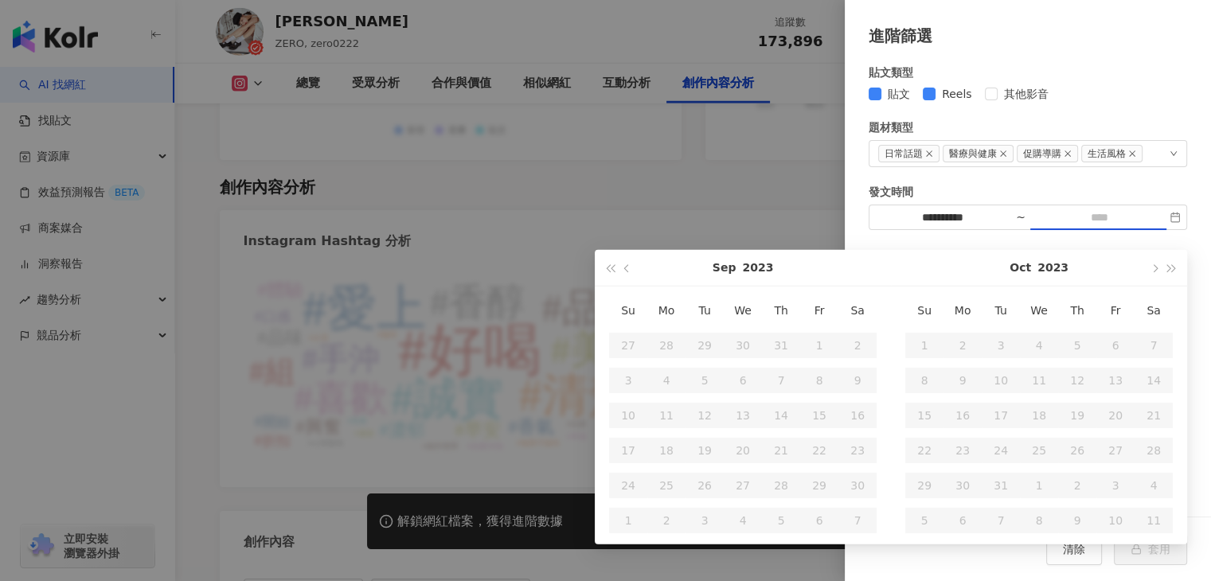
scroll to position [4587, 0]
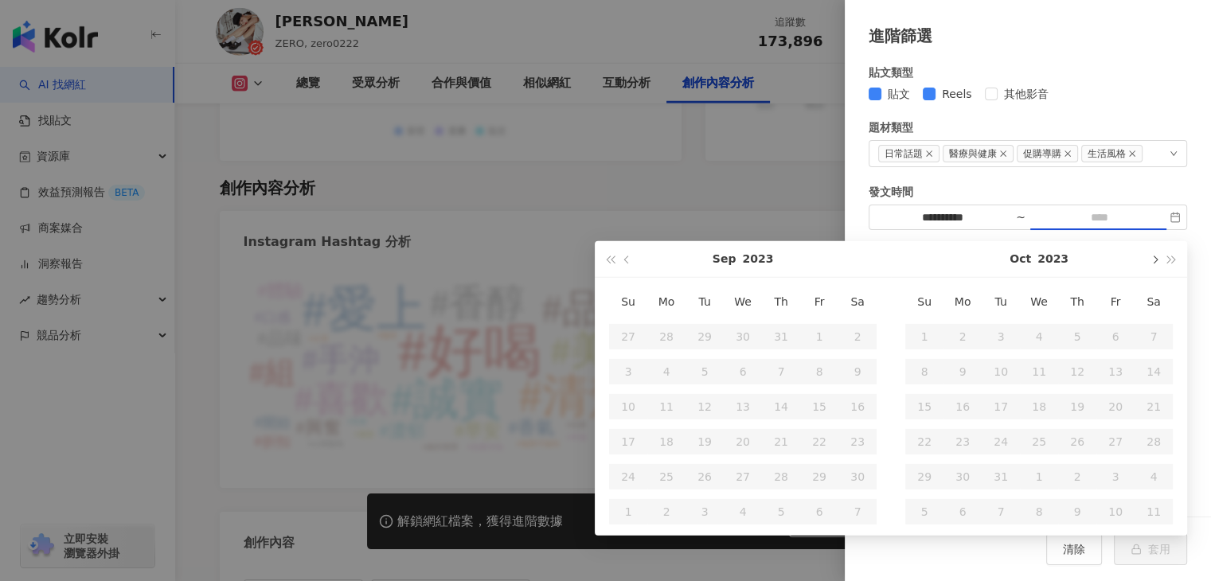
click at [1150, 265] on button "button" at bounding box center [1154, 259] width 18 height 36
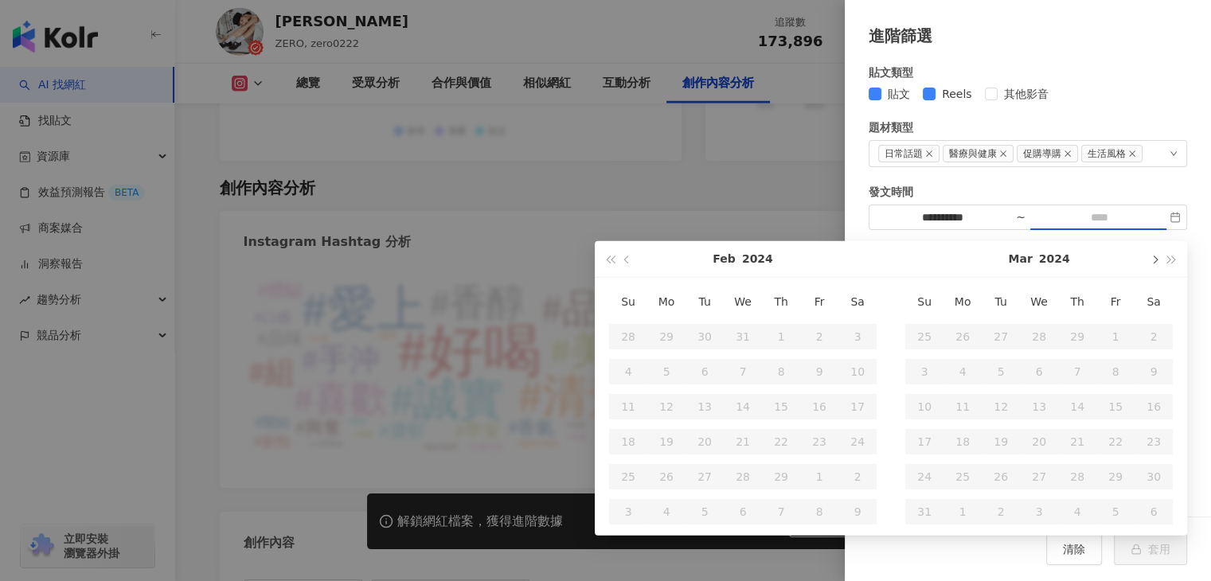
click at [1150, 265] on button "button" at bounding box center [1154, 259] width 18 height 36
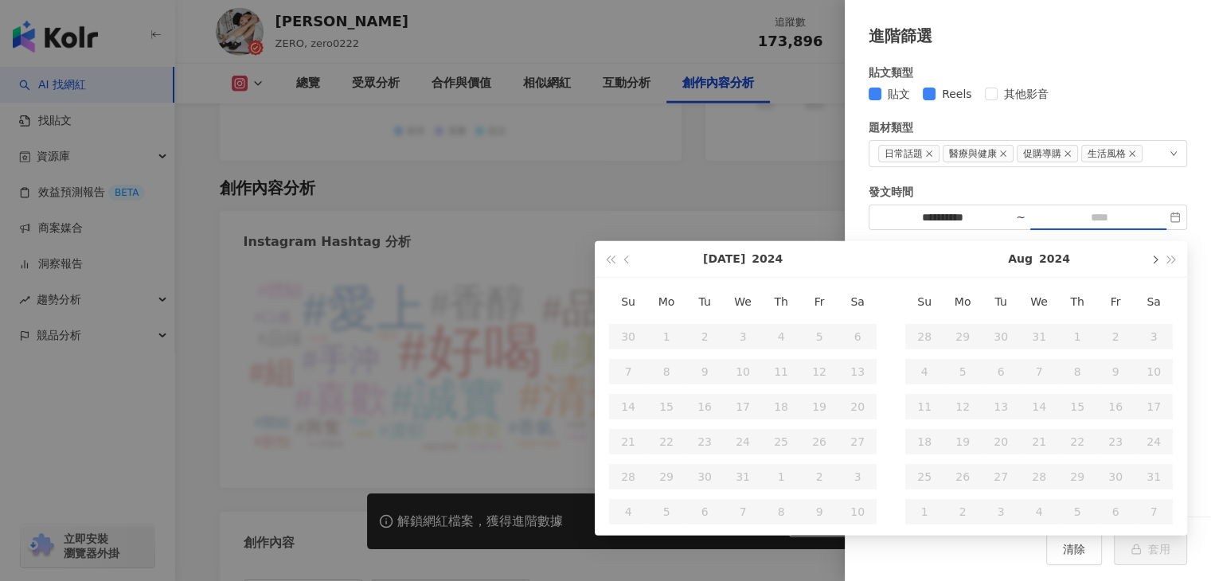
click at [1150, 265] on button "button" at bounding box center [1154, 259] width 18 height 36
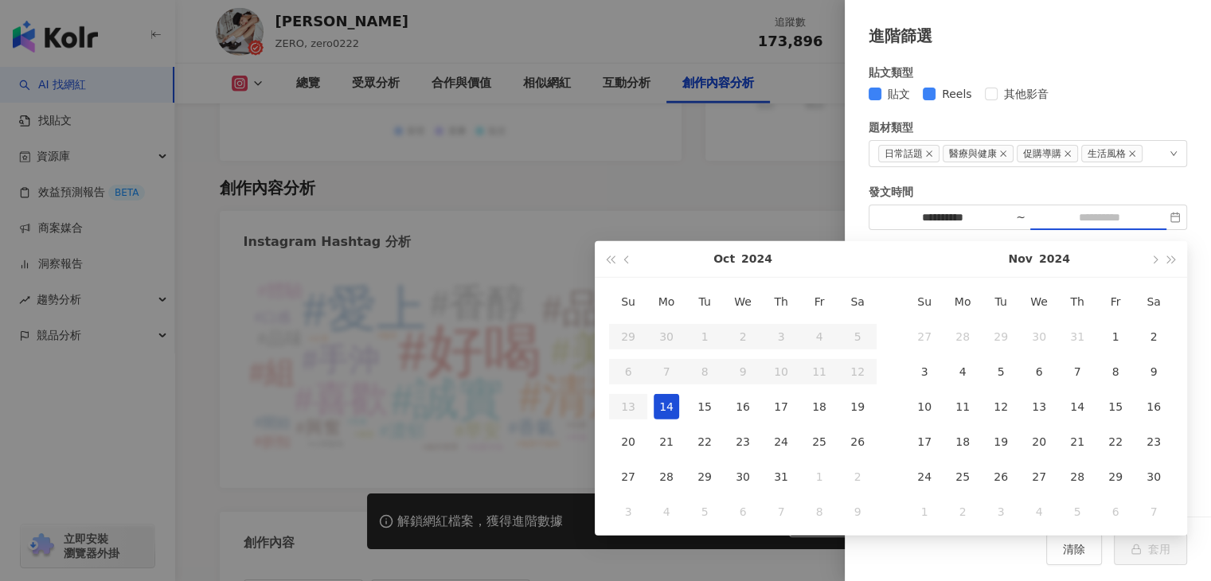
click at [669, 407] on div "14" at bounding box center [666, 406] width 25 height 25
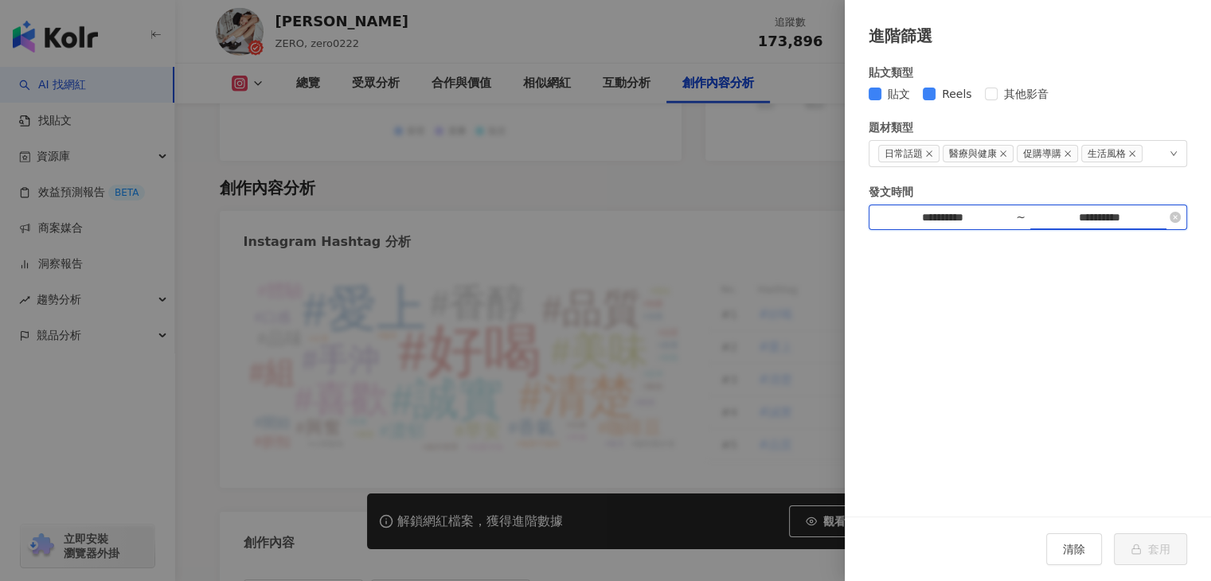
click at [1085, 215] on input "**********" at bounding box center [1099, 218] width 135 height 18
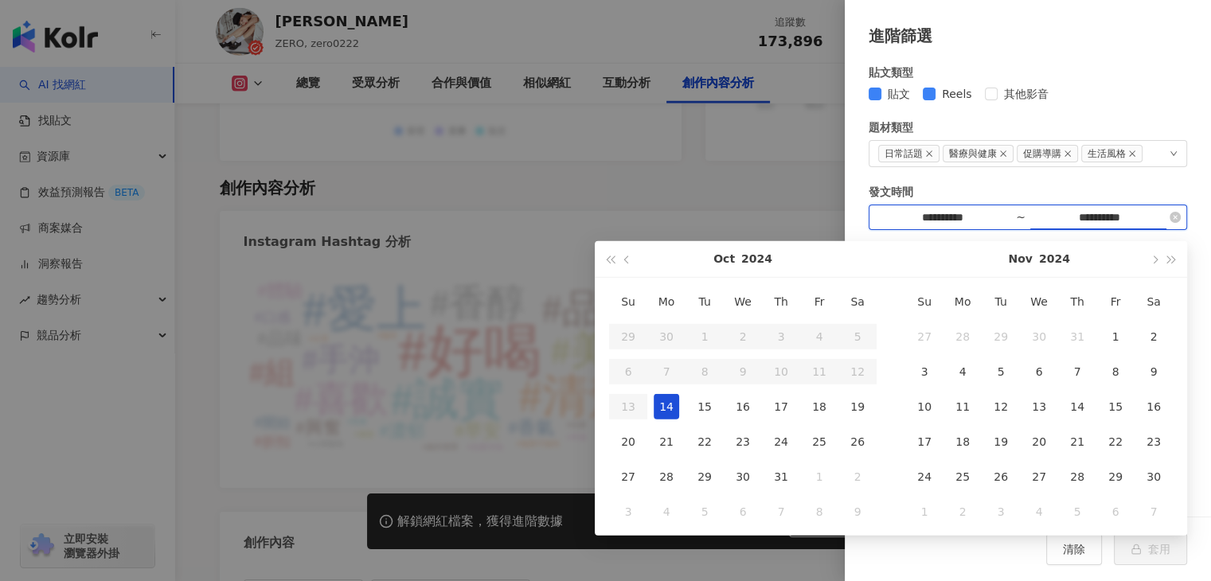
click at [1092, 215] on input "**********" at bounding box center [1099, 218] width 135 height 18
click at [1170, 260] on span "button" at bounding box center [1172, 260] width 8 height 8
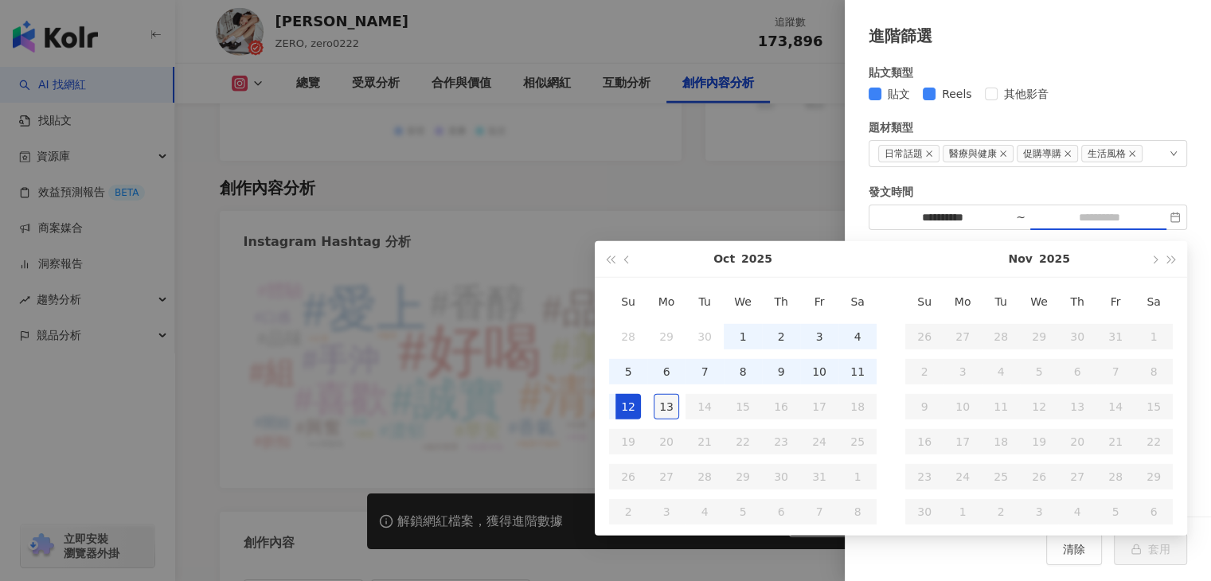
type input "**********"
click at [663, 408] on div "13" at bounding box center [666, 406] width 25 height 25
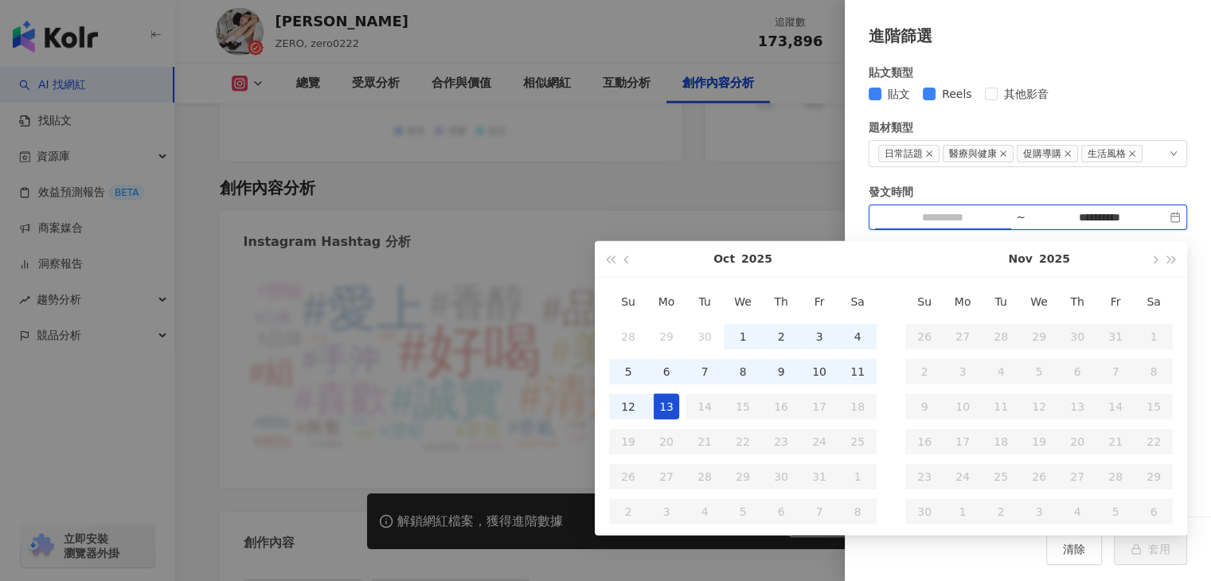
type input "**********"
click at [1164, 233] on div "**********" at bounding box center [1028, 282] width 366 height 469
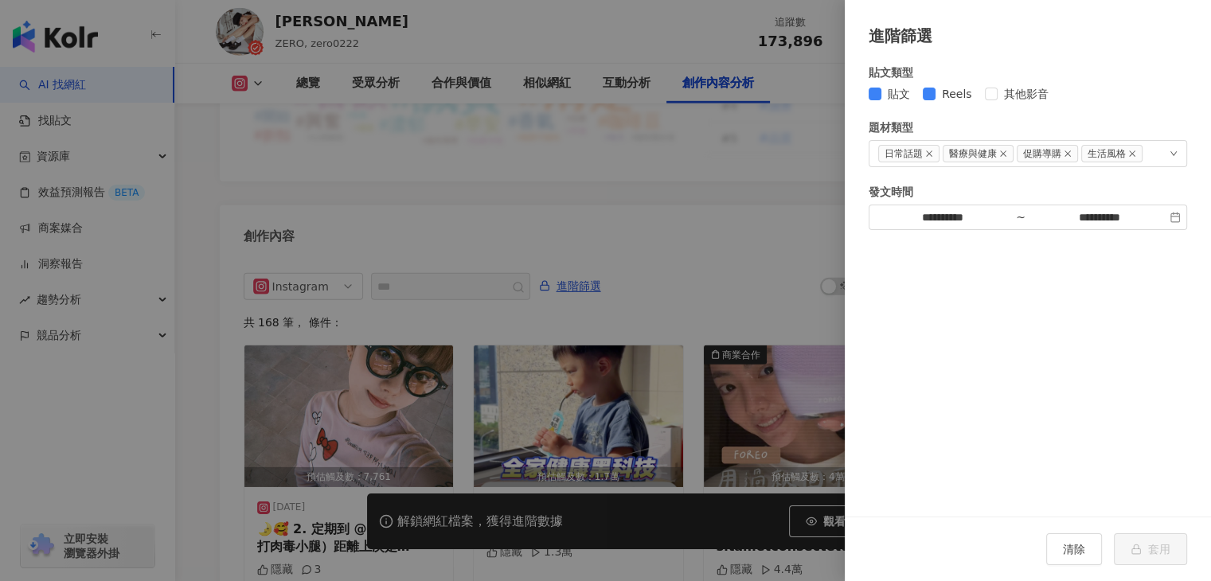
scroll to position [4906, 0]
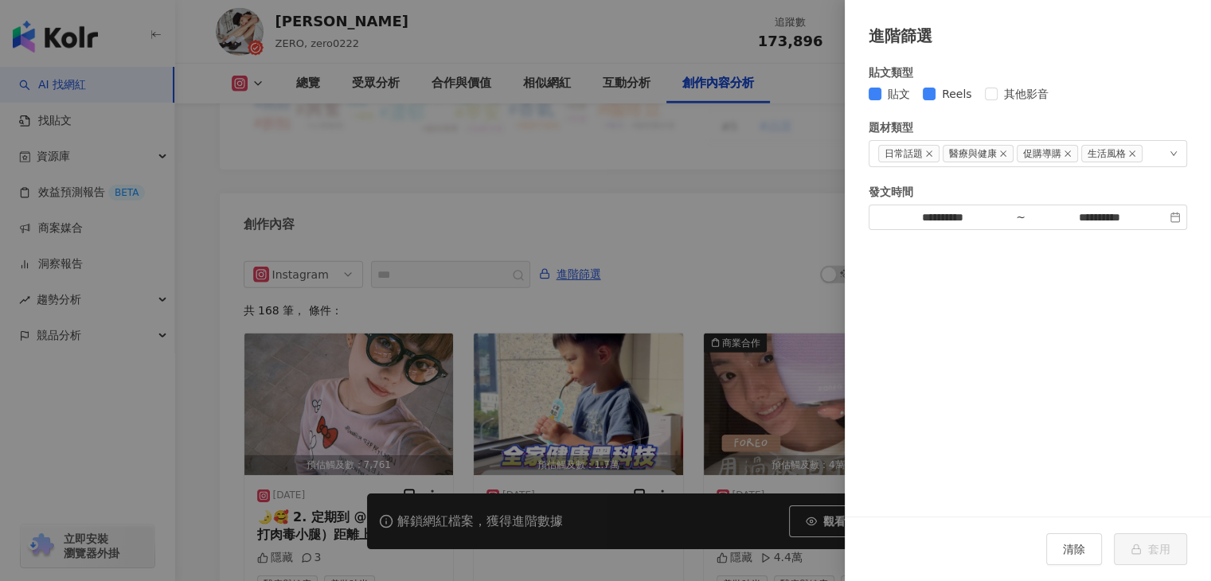
click at [709, 348] on div at bounding box center [605, 290] width 1211 height 581
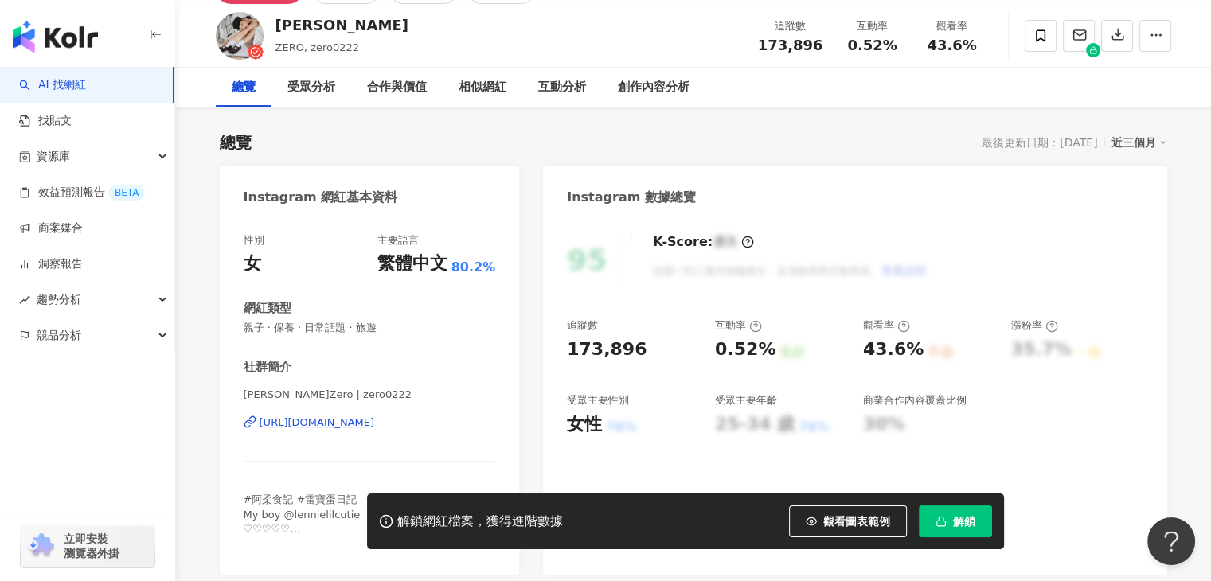
scroll to position [0, 0]
